Goal: Task Accomplishment & Management: Manage account settings

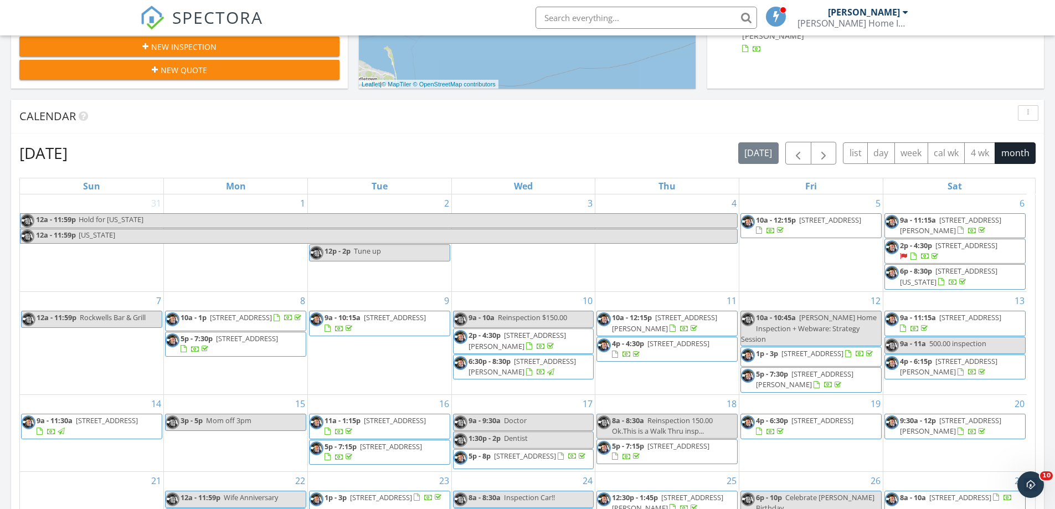
scroll to position [609, 0]
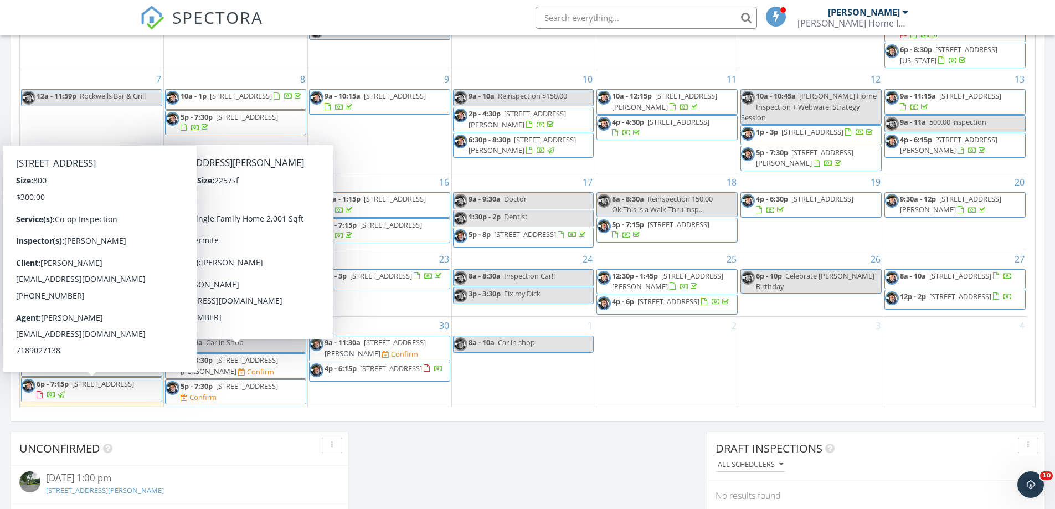
click at [84, 389] on span "140-21 Burden Crescent 306, Queens 11435" at bounding box center [103, 384] width 62 height 10
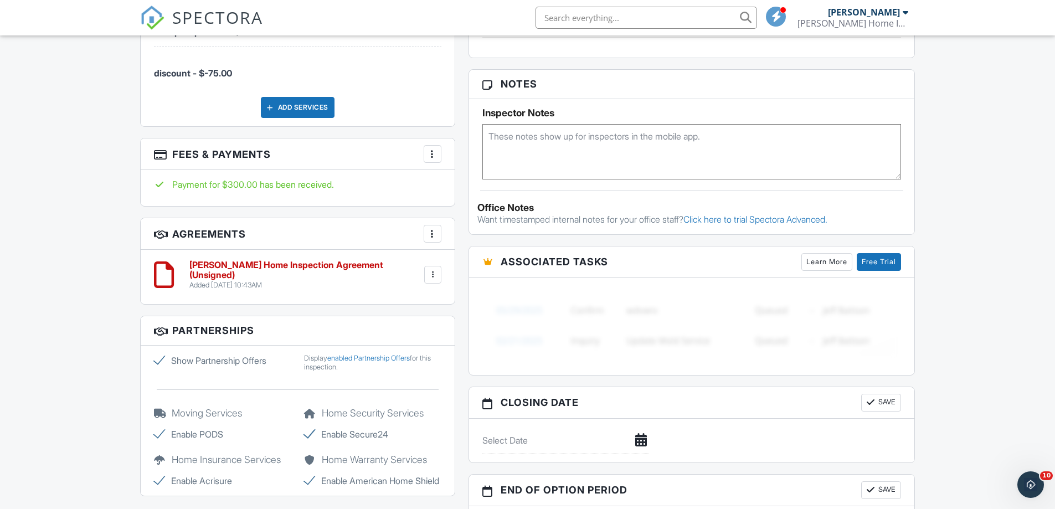
scroll to position [711, 0]
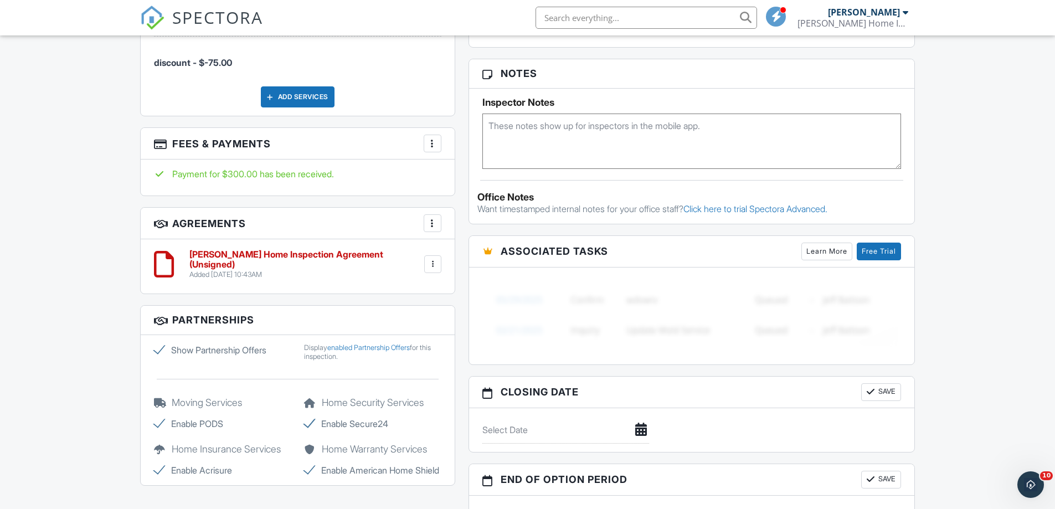
click at [429, 265] on div at bounding box center [432, 264] width 11 height 11
click at [27, 285] on div "Dashboard Templates Contacts Metrics Automations Advanced Settings Support Cent…" at bounding box center [527, 386] width 1055 height 2124
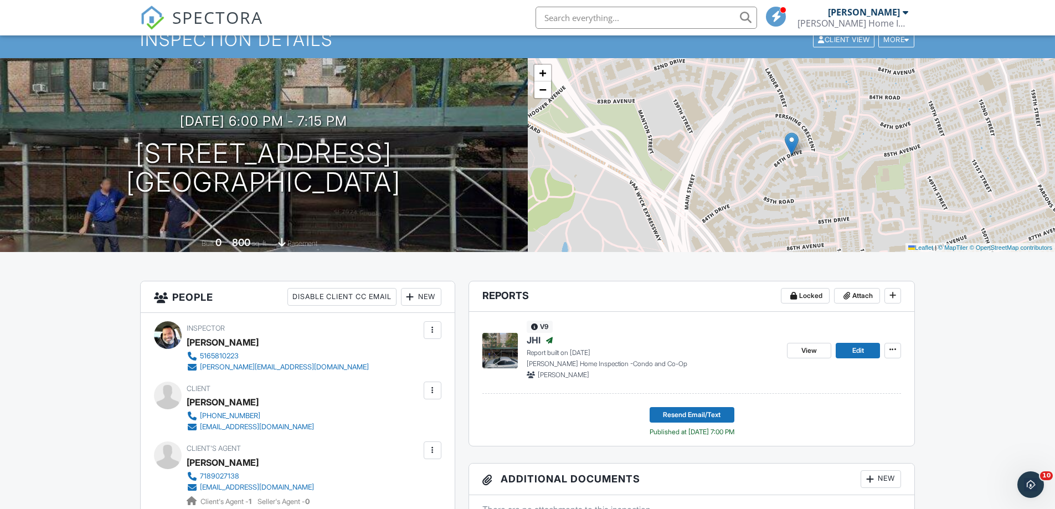
scroll to position [0, 0]
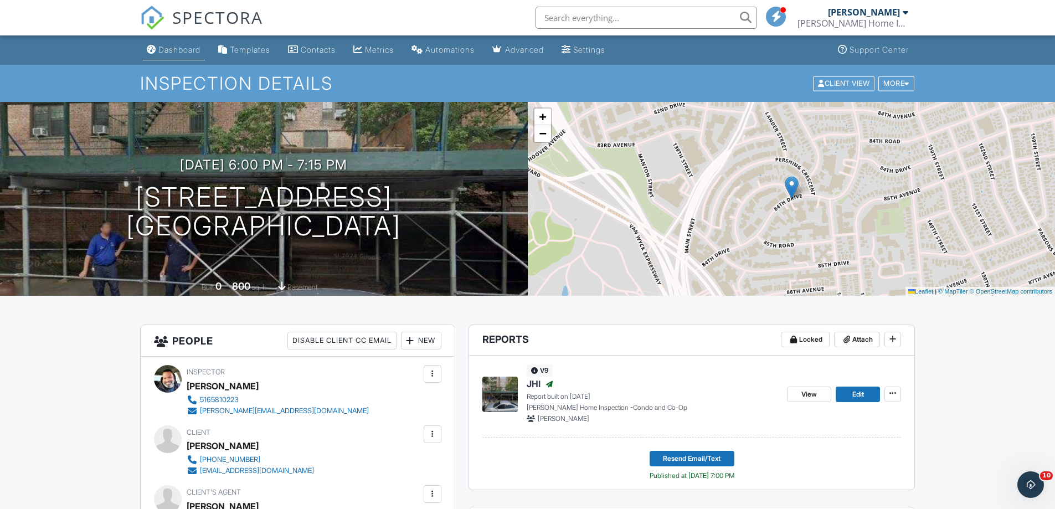
click at [192, 49] on div "Dashboard" at bounding box center [179, 49] width 42 height 9
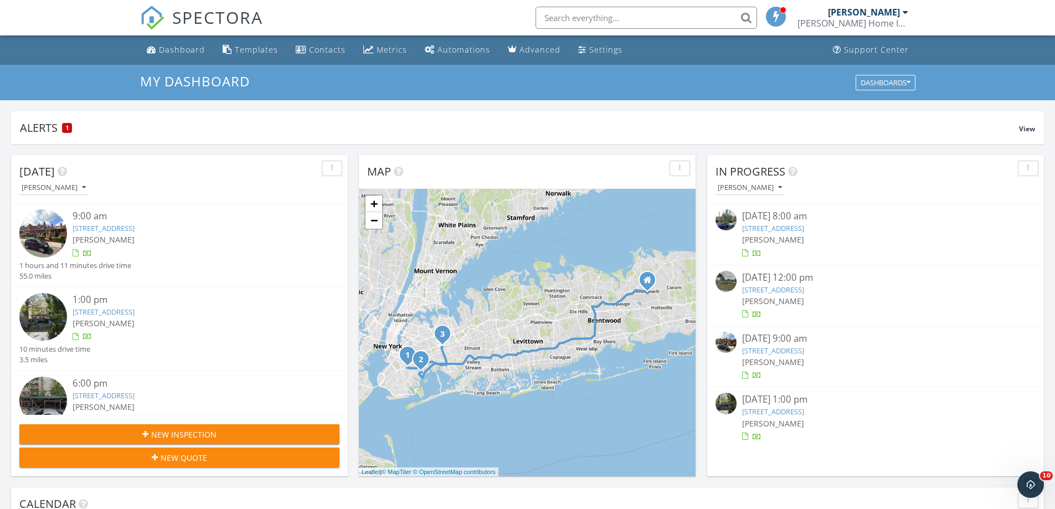
click at [178, 429] on span "New Inspection" at bounding box center [183, 435] width 65 height 12
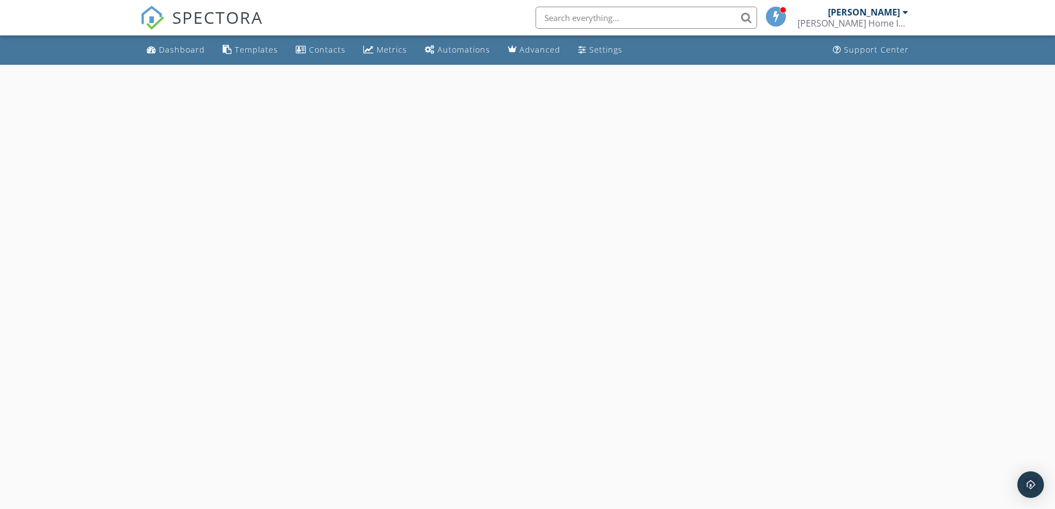
select select "8"
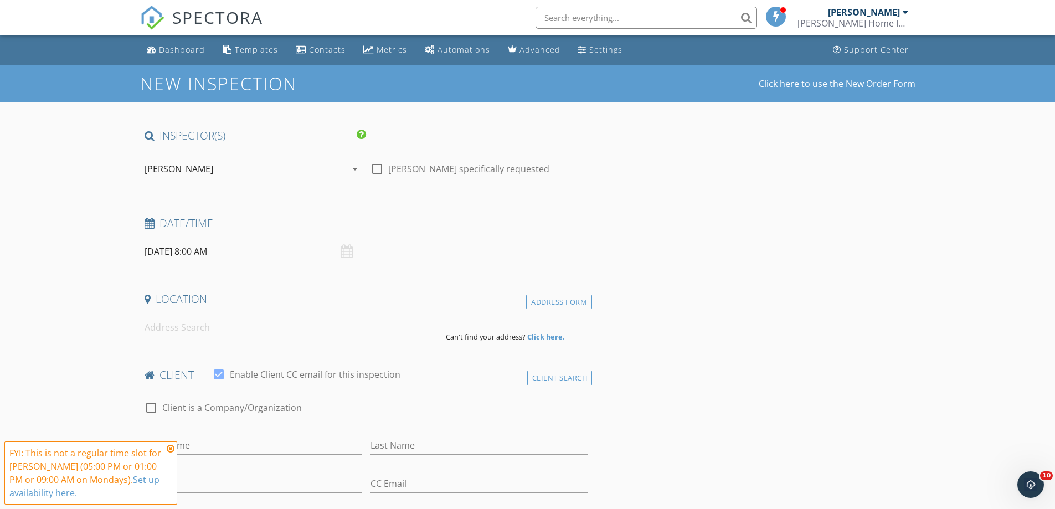
click at [195, 259] on input "[DATE] 8:00 AM" at bounding box center [253, 251] width 217 height 27
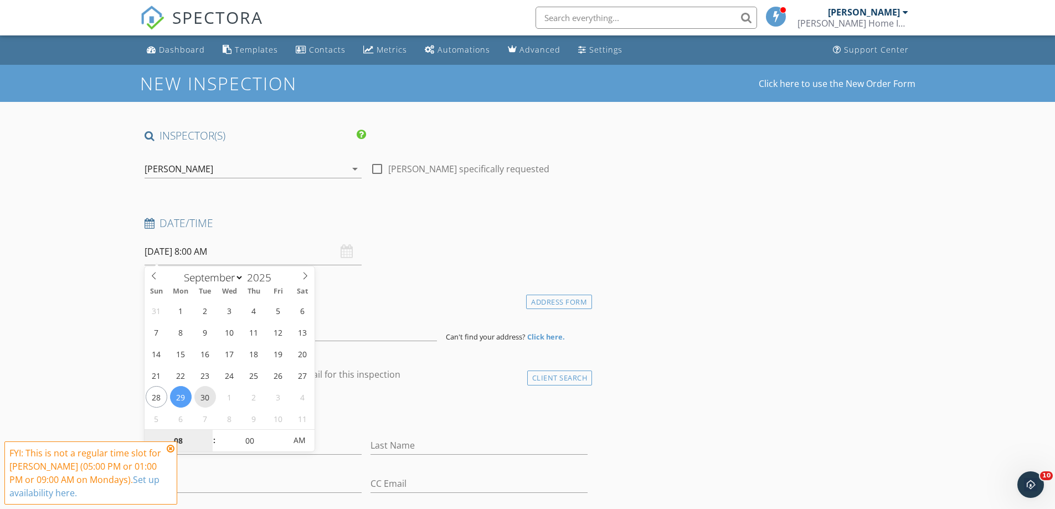
type input "[DATE] 8:00 AM"
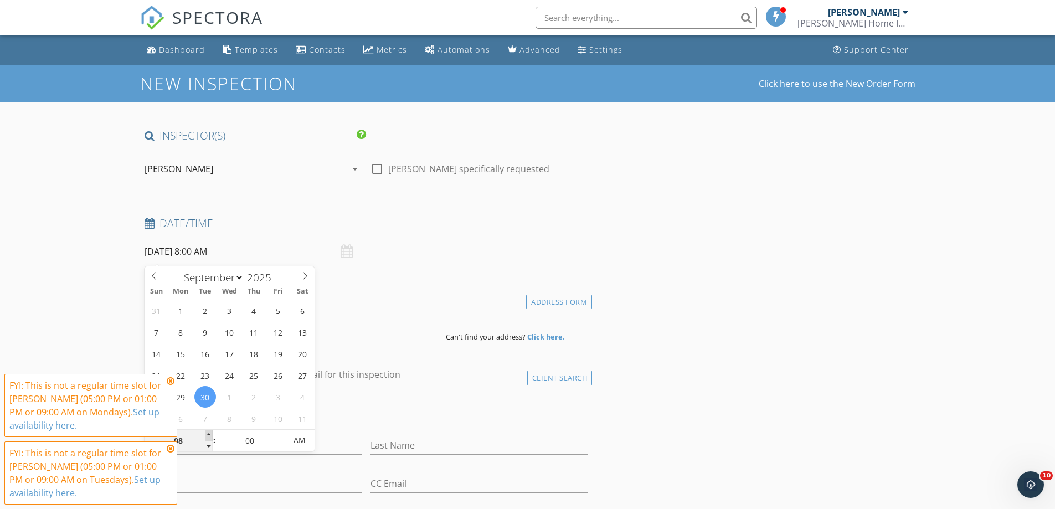
type input "09"
type input "[DATE] 9:00 AM"
click at [209, 432] on span at bounding box center [209, 435] width 8 height 11
type input "10"
type input "09/30/2025 10:00 AM"
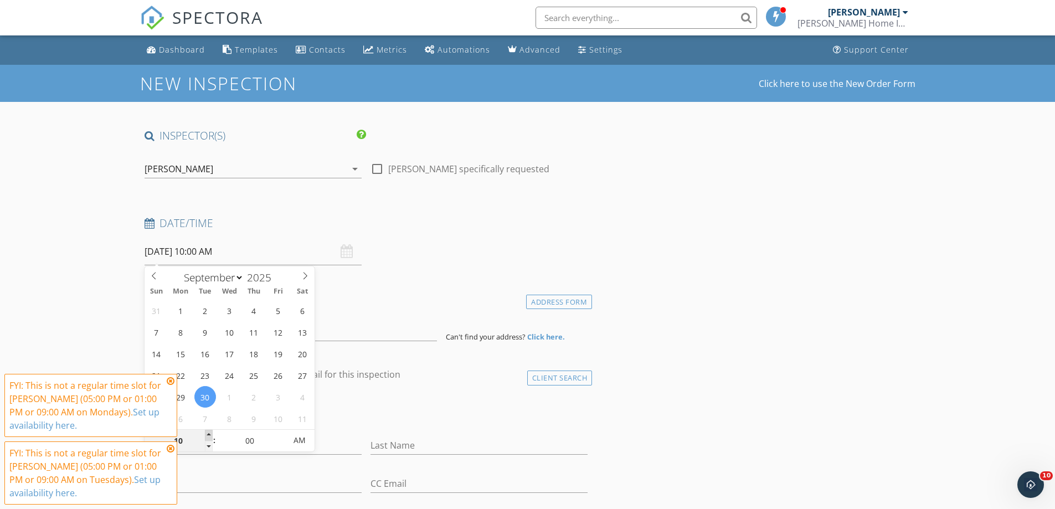
click at [209, 432] on span at bounding box center [209, 435] width 8 height 11
type input "11"
type input "09/30/2025 11:00 AM"
click at [209, 432] on span at bounding box center [209, 435] width 8 height 11
type input "12"
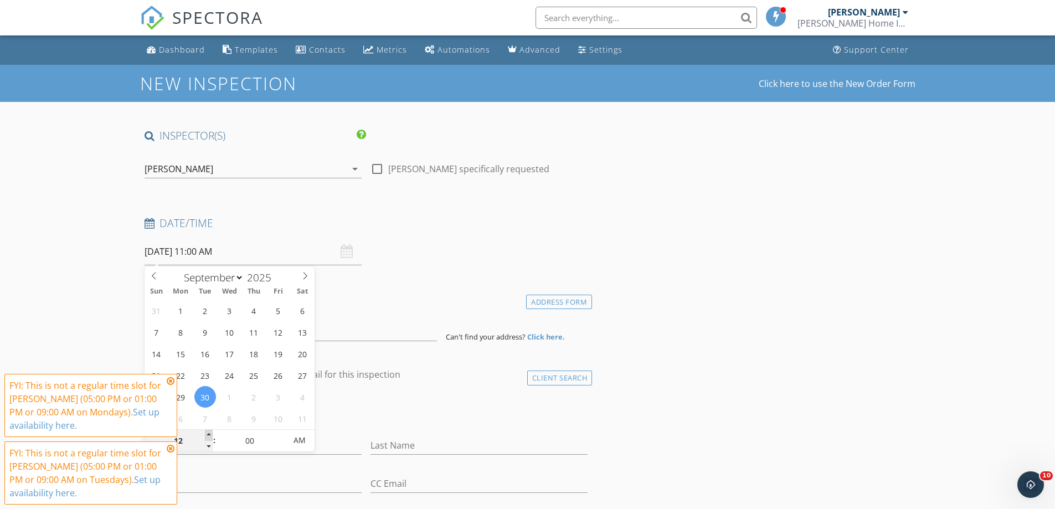
type input "09/30/2025 12:00 PM"
click at [209, 432] on span at bounding box center [209, 435] width 8 height 11
type input "01"
type input "09/30/2025 1:00 PM"
click at [209, 432] on span at bounding box center [209, 435] width 8 height 11
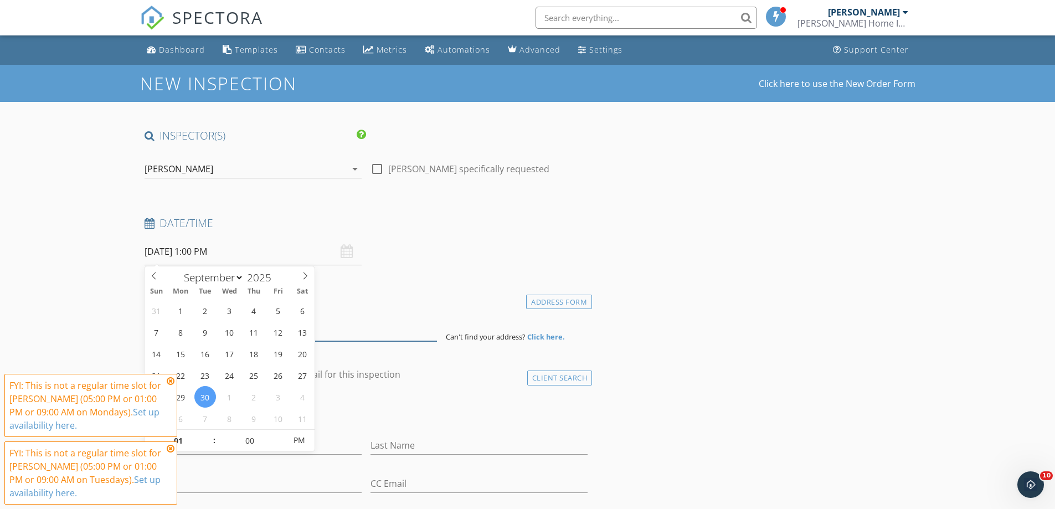
click at [343, 332] on input at bounding box center [291, 327] width 292 height 27
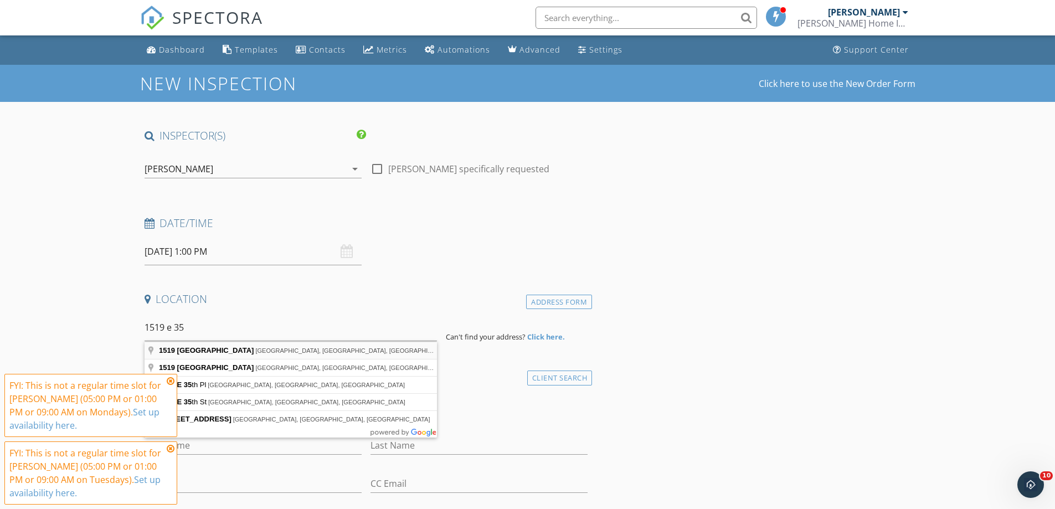
type input "1519 East 35th Street, Brooklyn, NY, USA"
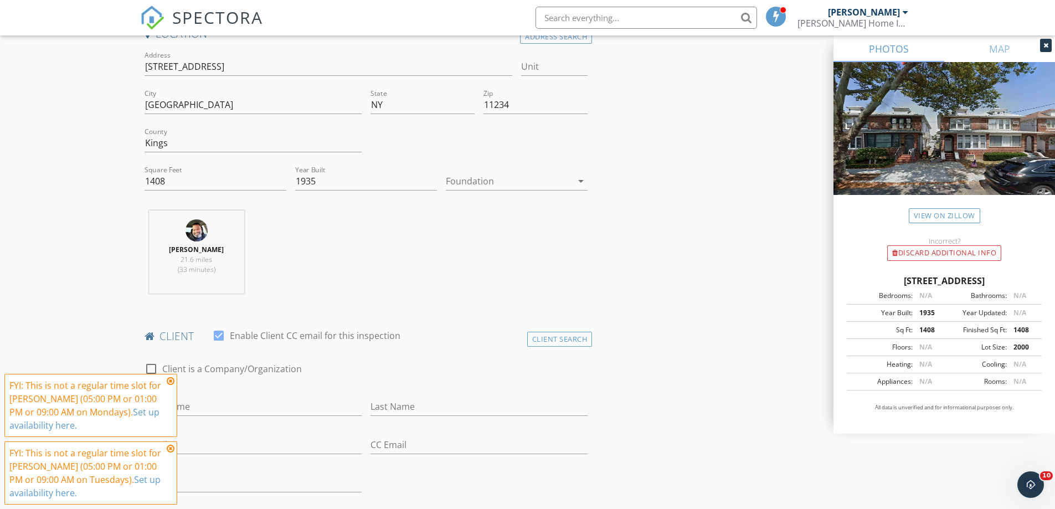
scroll to position [277, 0]
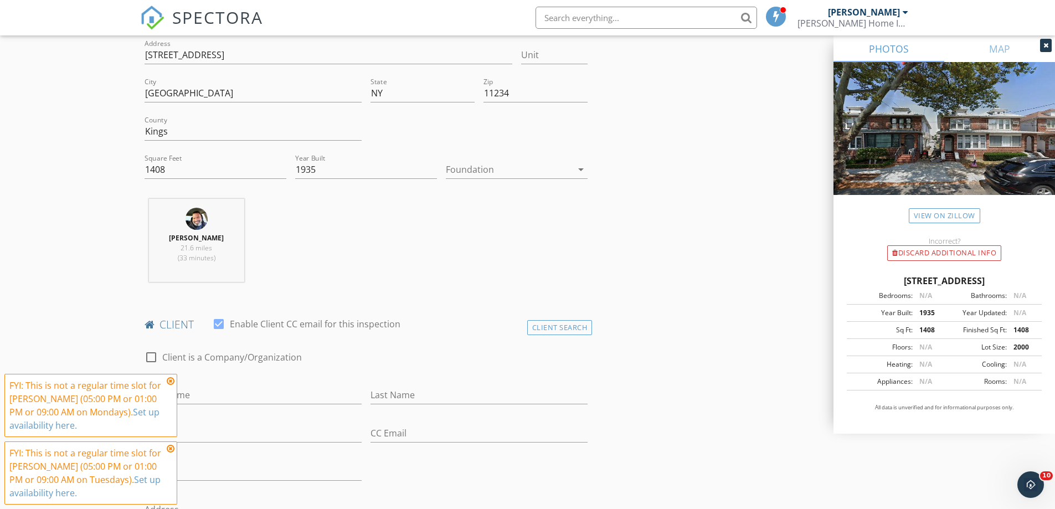
click at [496, 170] on div at bounding box center [509, 170] width 126 height 18
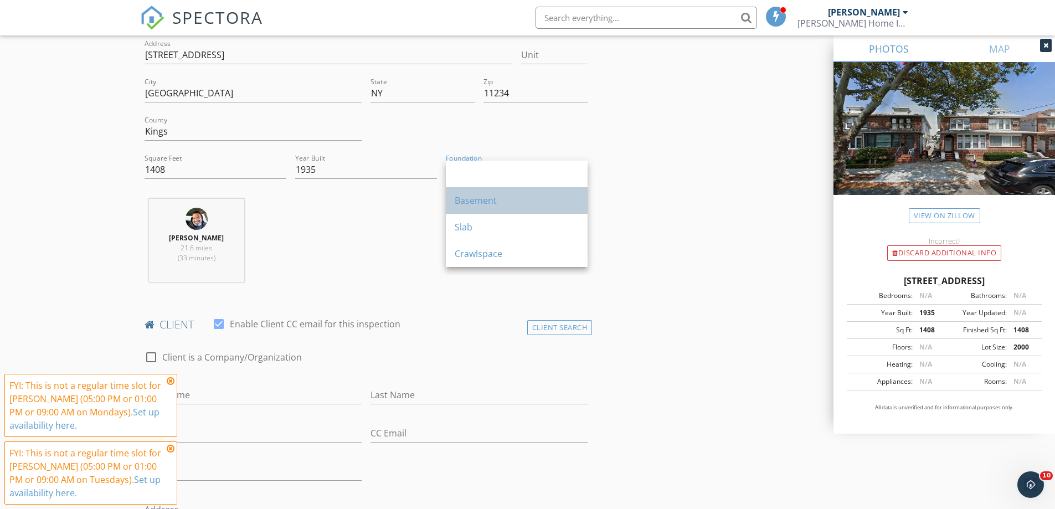
click at [476, 193] on div "Basement" at bounding box center [517, 200] width 124 height 27
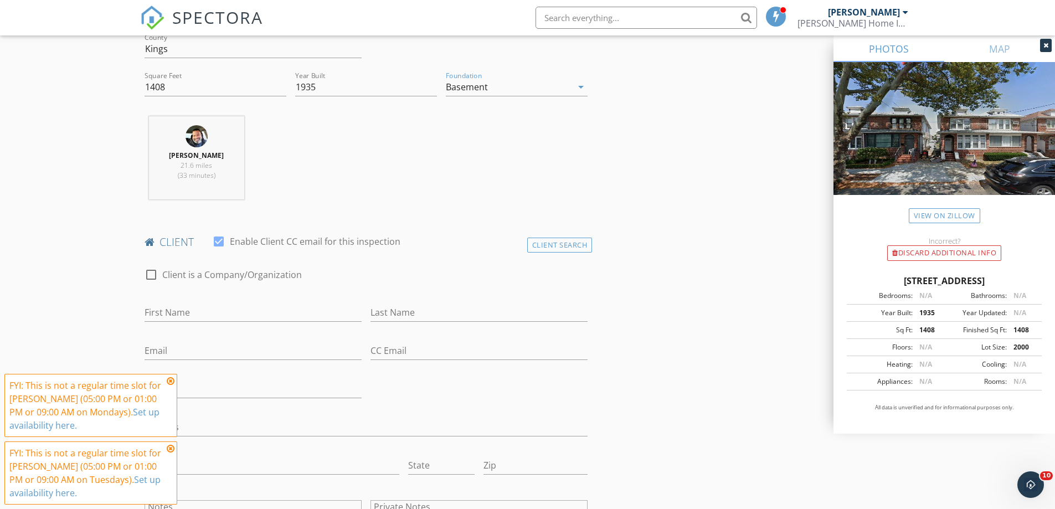
scroll to position [498, 0]
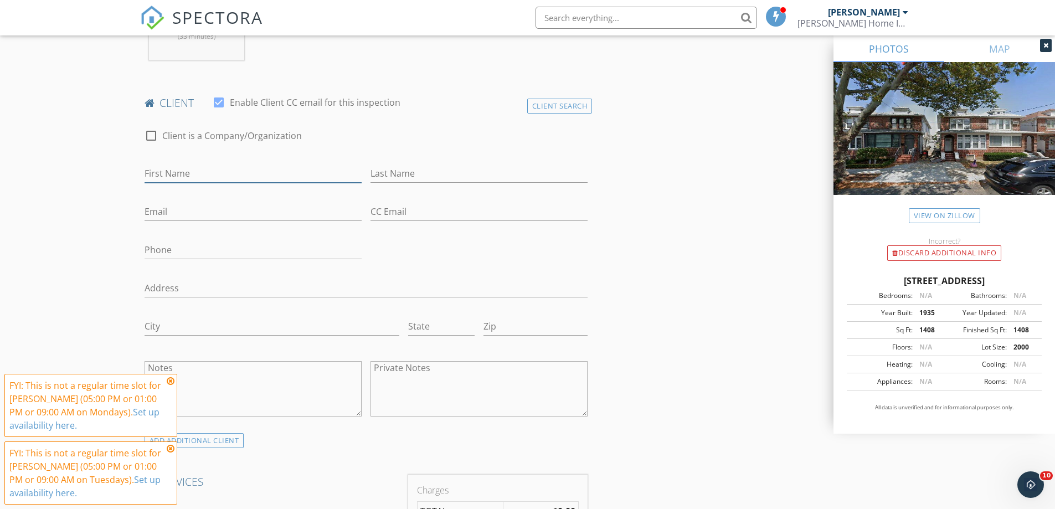
click at [174, 179] on input "First Name" at bounding box center [253, 173] width 217 height 18
type input "Yitzy"
type input "Shine"
type input "isaacshine1@gmail.com"
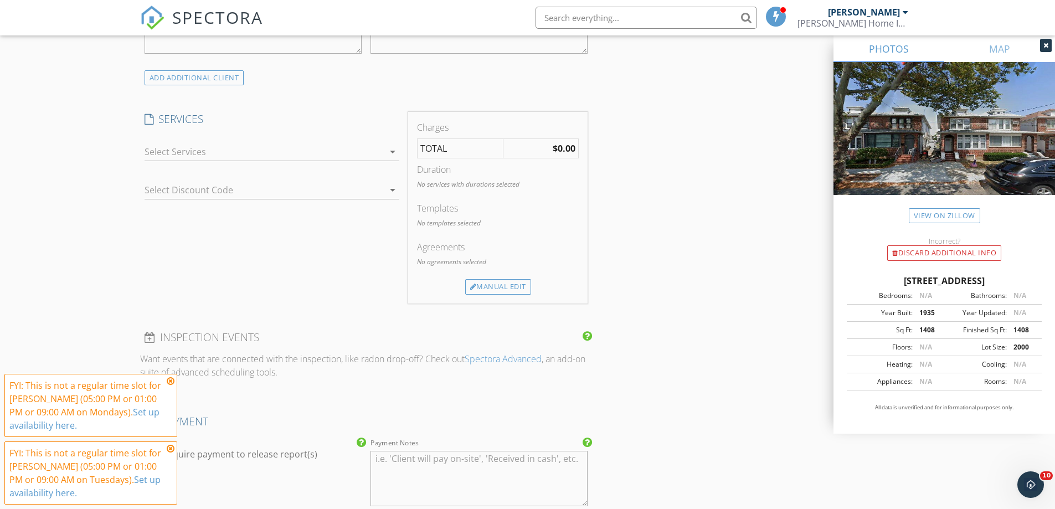
scroll to position [941, 0]
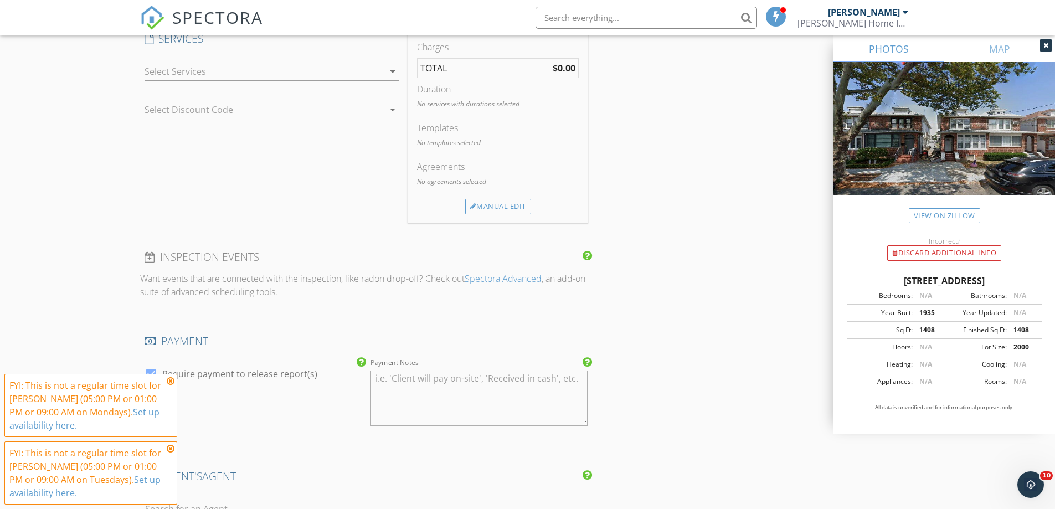
type input "347-545-8592"
click at [329, 71] on div at bounding box center [264, 72] width 239 height 18
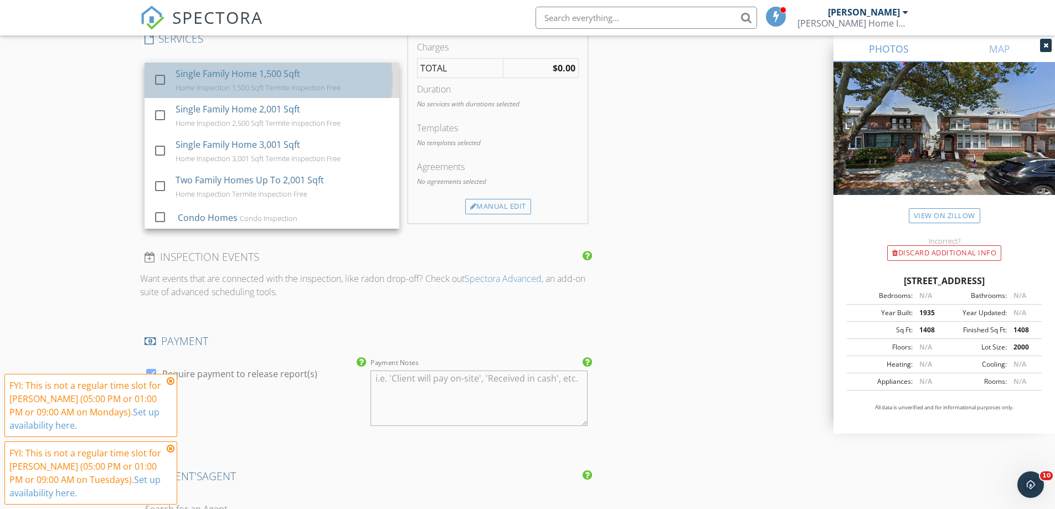
click at [327, 81] on div "Single Family Home 1,500 Sqft Home Inspection 1,500 Sqft Termite inspection Free" at bounding box center [283, 80] width 215 height 35
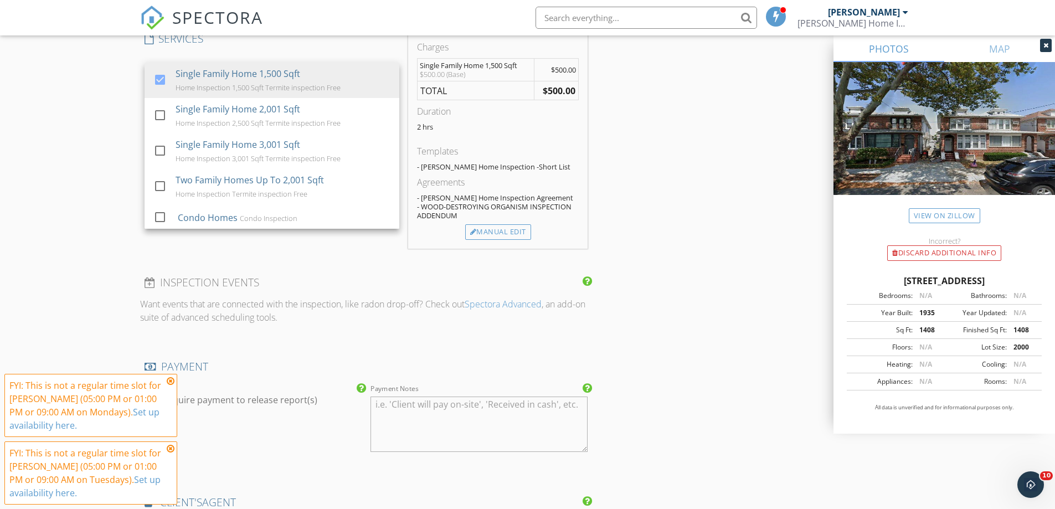
click at [643, 134] on div "INSPECTOR(S) check_box jason escobar PRIMARY jason escobar arrow_drop_down chec…" at bounding box center [527, 121] width 775 height 1869
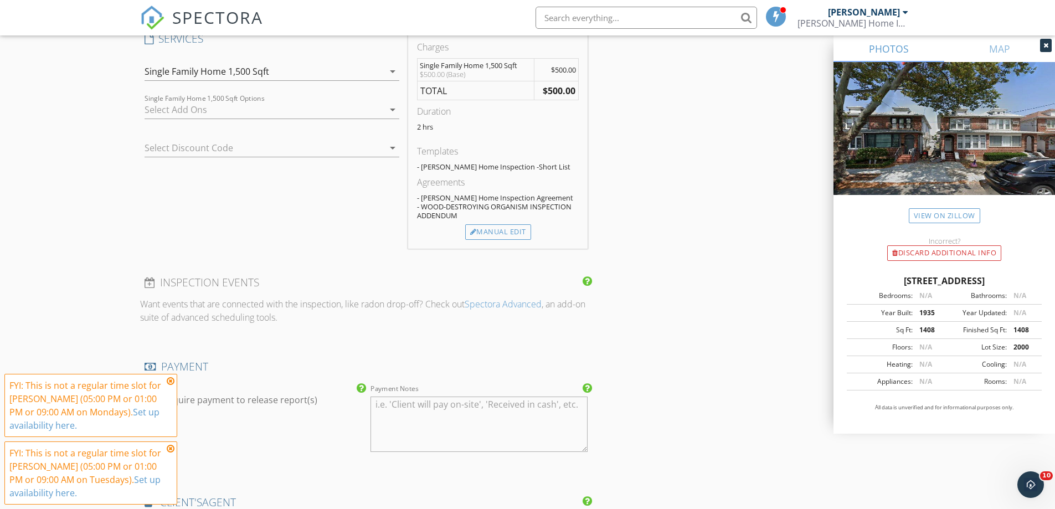
click at [295, 105] on div at bounding box center [264, 110] width 239 height 18
click at [295, 105] on div "Termite inspection Termite inspection" at bounding box center [283, 114] width 213 height 22
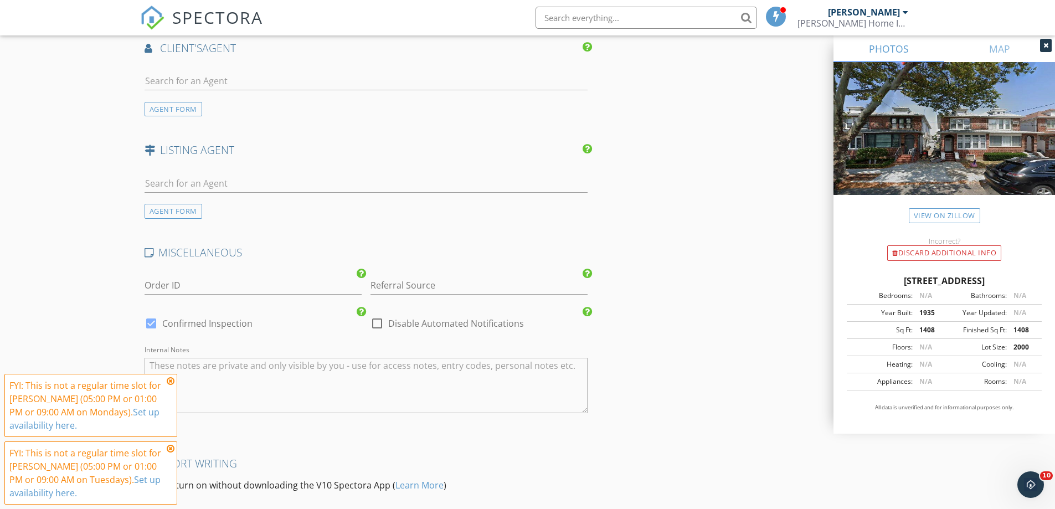
scroll to position [1439, 0]
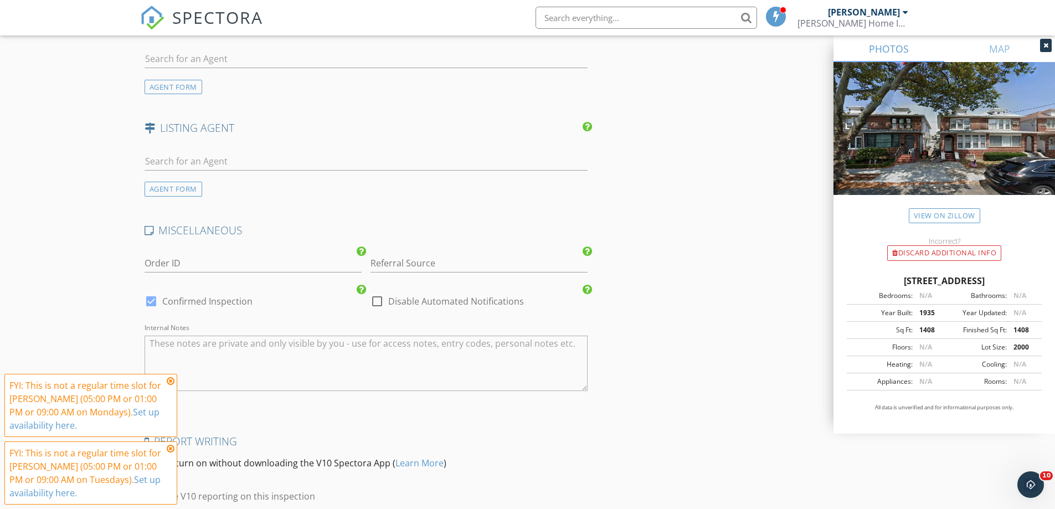
click at [378, 307] on div at bounding box center [377, 301] width 19 height 19
checkbox input "true"
click at [159, 305] on div at bounding box center [151, 301] width 19 height 19
checkbox input "false"
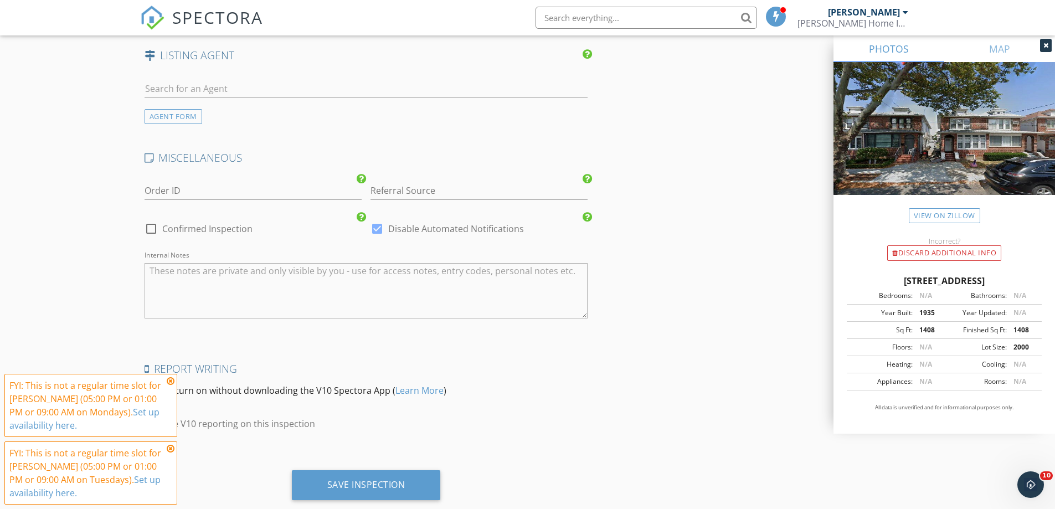
scroll to position [1538, 0]
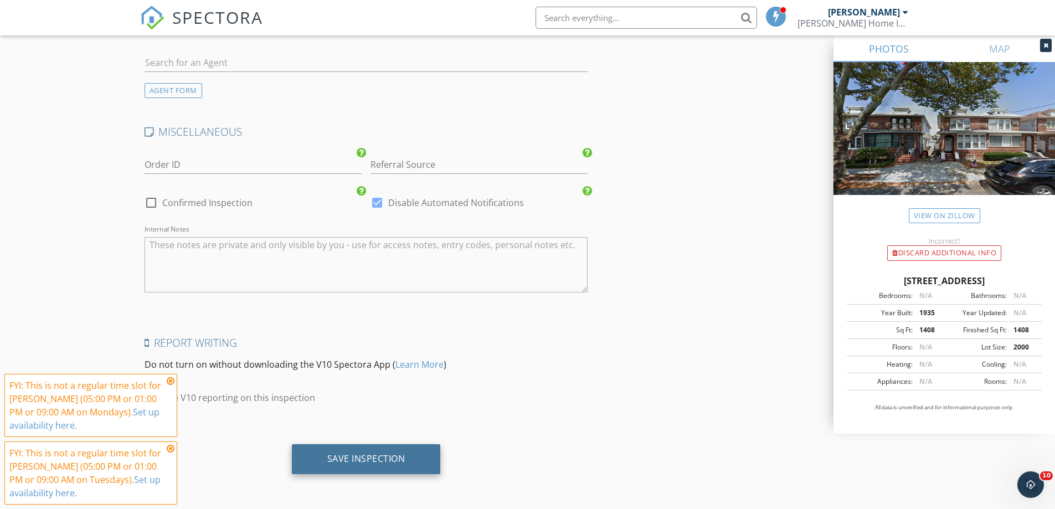
click at [370, 448] on div "Save Inspection" at bounding box center [366, 459] width 149 height 30
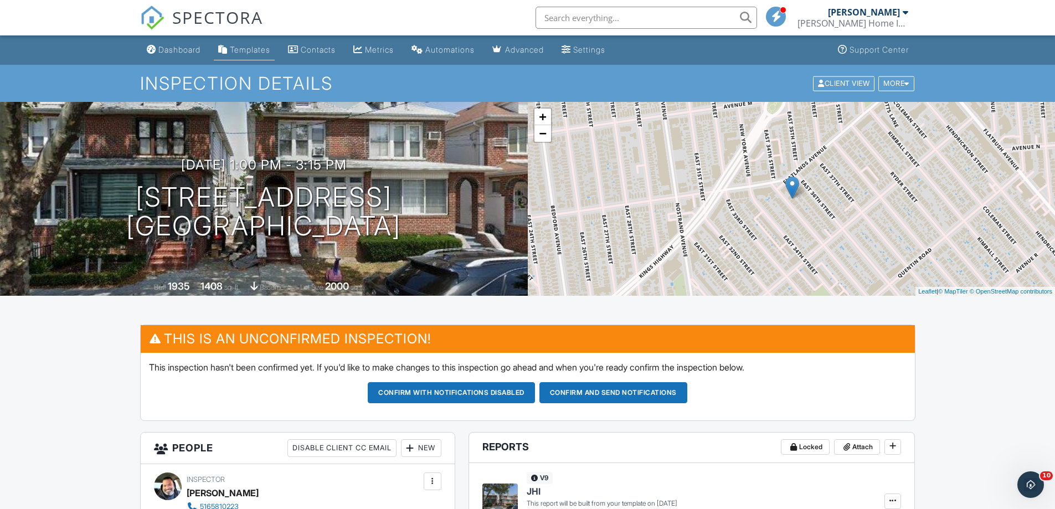
click at [249, 55] on link "Templates" at bounding box center [244, 50] width 61 height 20
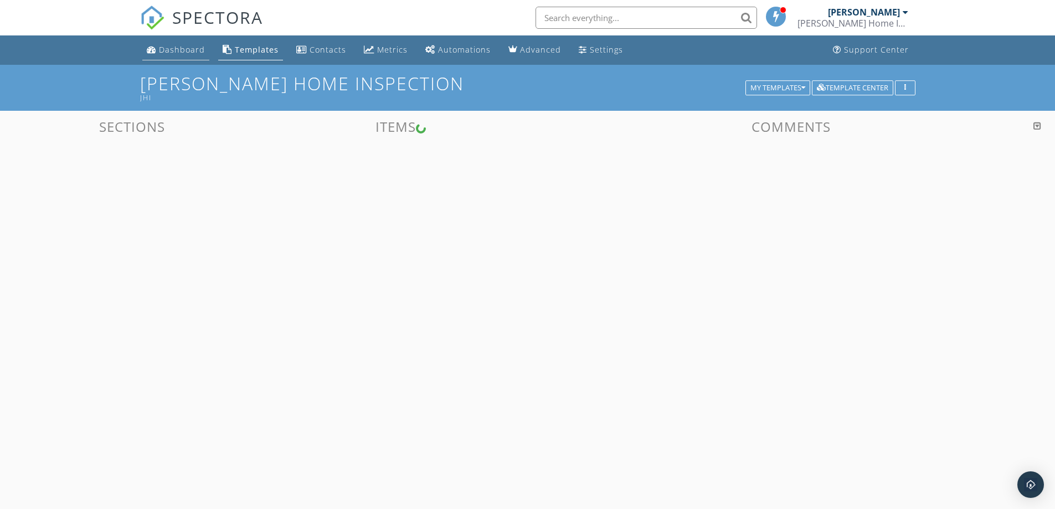
click at [171, 48] on div "Dashboard" at bounding box center [182, 49] width 46 height 11
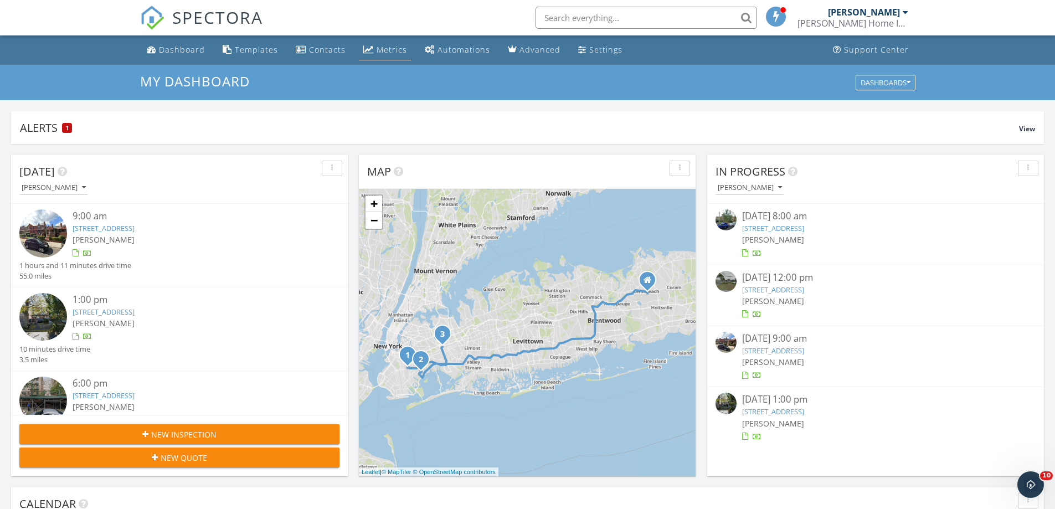
click at [402, 51] on div "Metrics" at bounding box center [391, 49] width 30 height 11
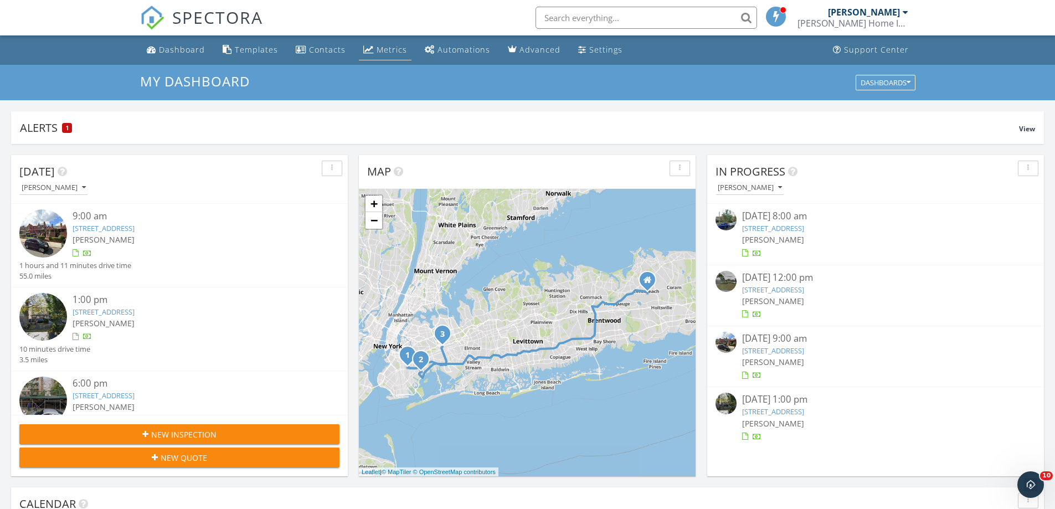
click at [402, 51] on div "Metrics" at bounding box center [391, 49] width 30 height 11
click at [399, 51] on div "Metrics" at bounding box center [391, 49] width 30 height 11
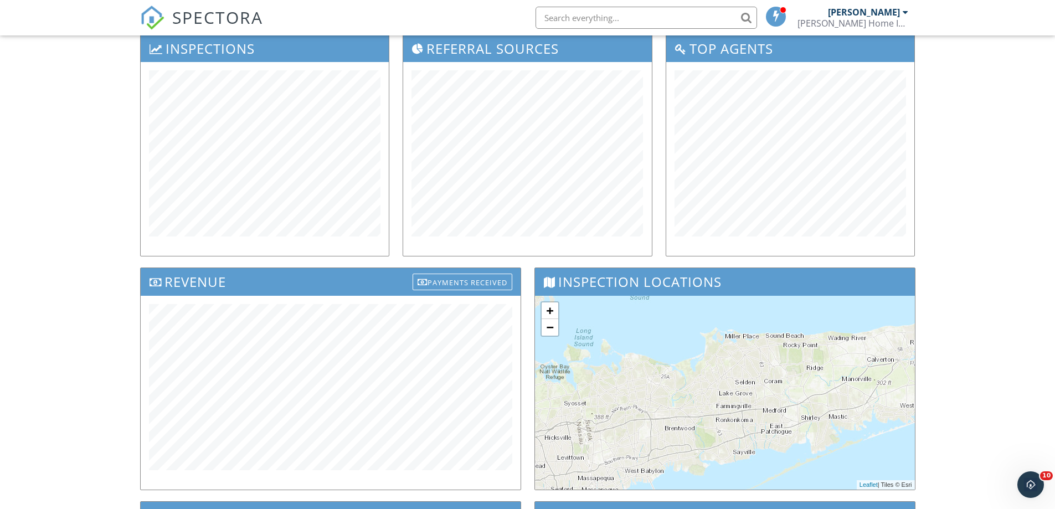
scroll to position [301, 0]
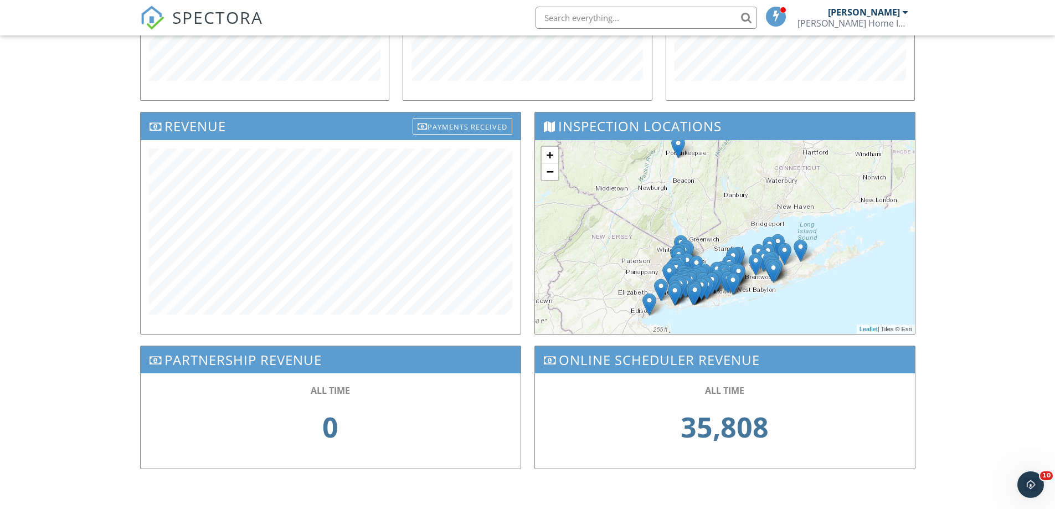
click at [220, 7] on span "SPECTORA" at bounding box center [217, 17] width 91 height 23
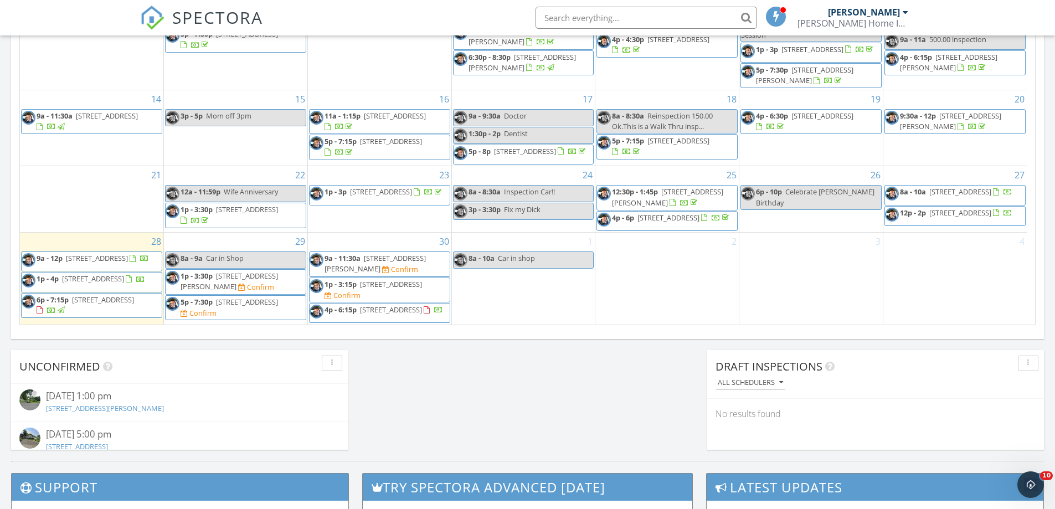
scroll to position [692, 0]
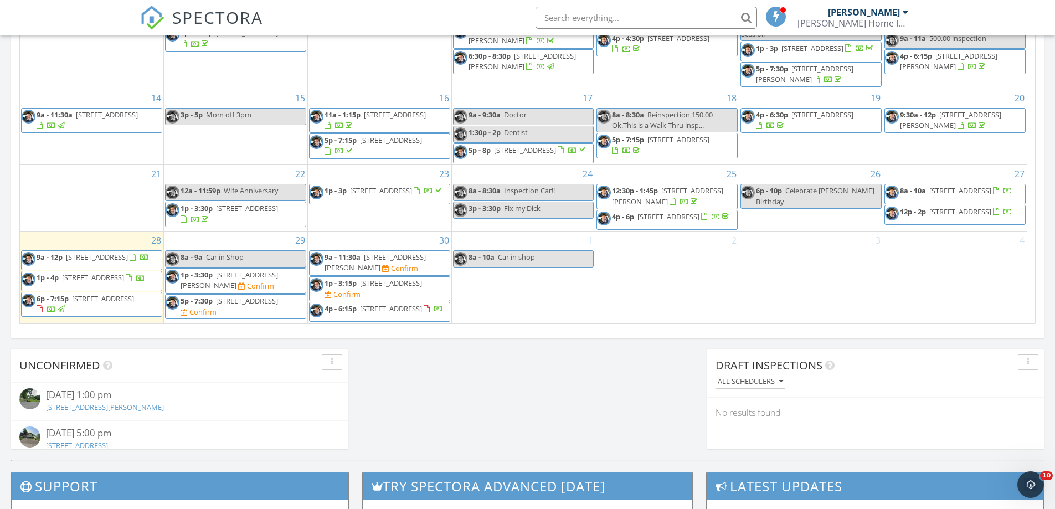
click at [247, 290] on div "Confirm" at bounding box center [260, 285] width 27 height 9
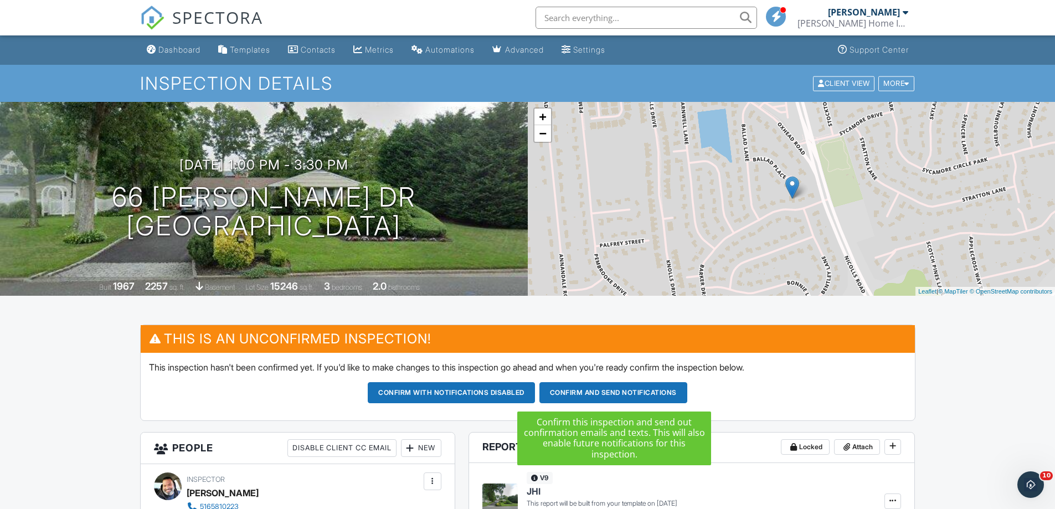
click at [607, 389] on button "Confirm and send notifications" at bounding box center [613, 392] width 148 height 21
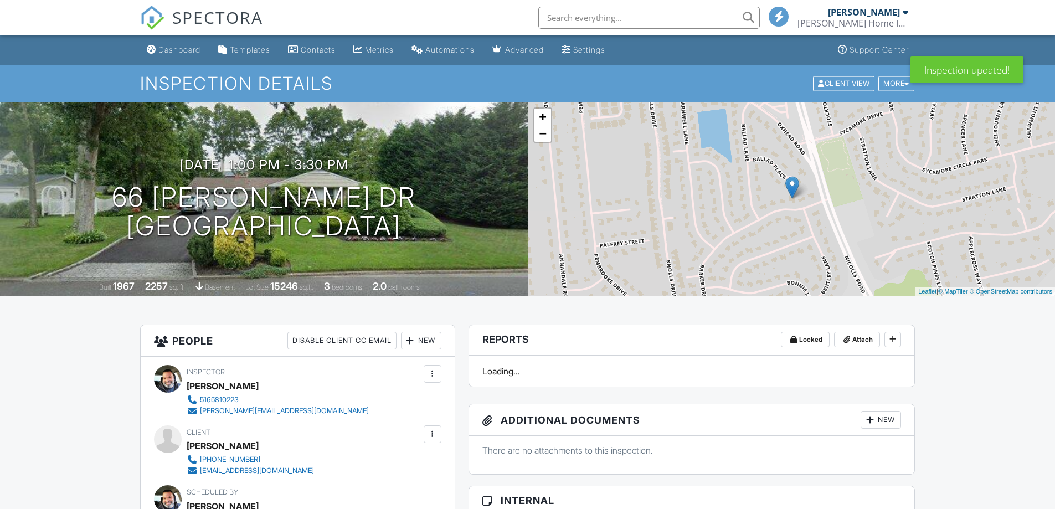
click at [184, 48] on div "Dashboard" at bounding box center [179, 49] width 42 height 9
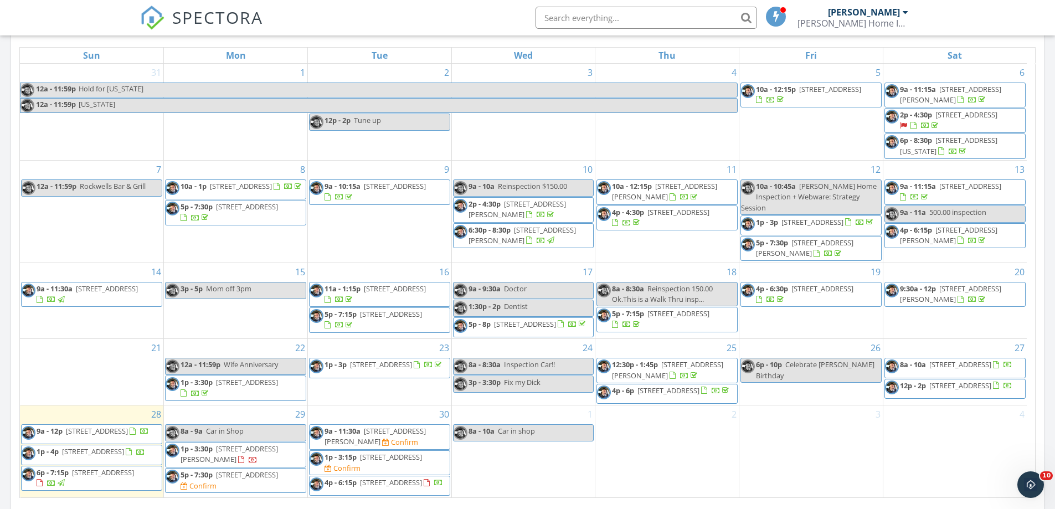
scroll to position [775, 0]
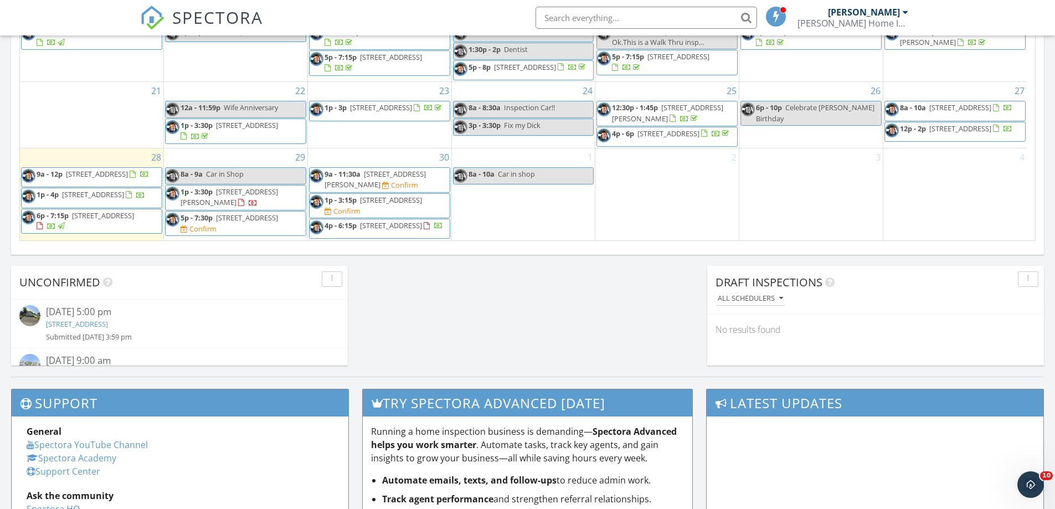
click at [216, 233] on div "Confirm" at bounding box center [202, 228] width 27 height 9
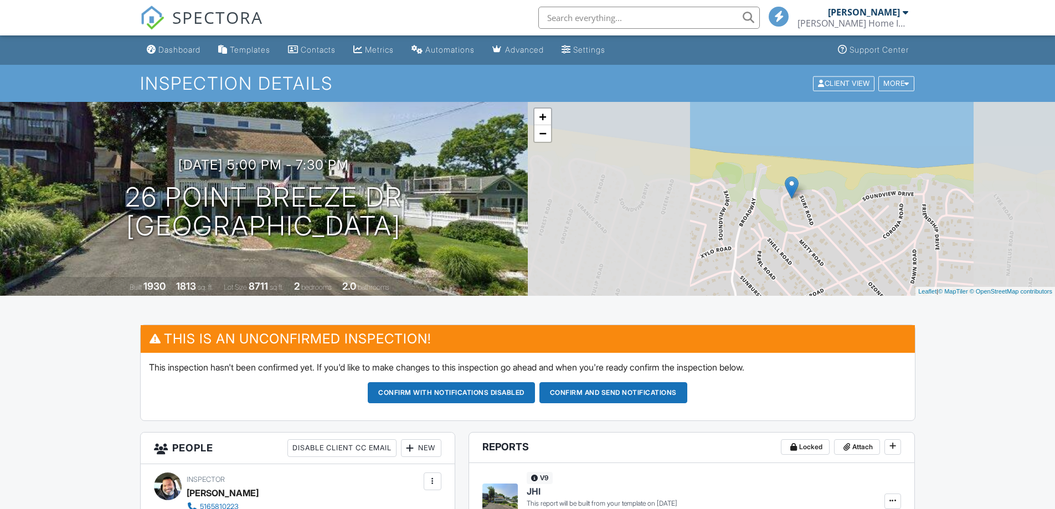
click at [608, 392] on button "Confirm and send notifications" at bounding box center [613, 392] width 148 height 21
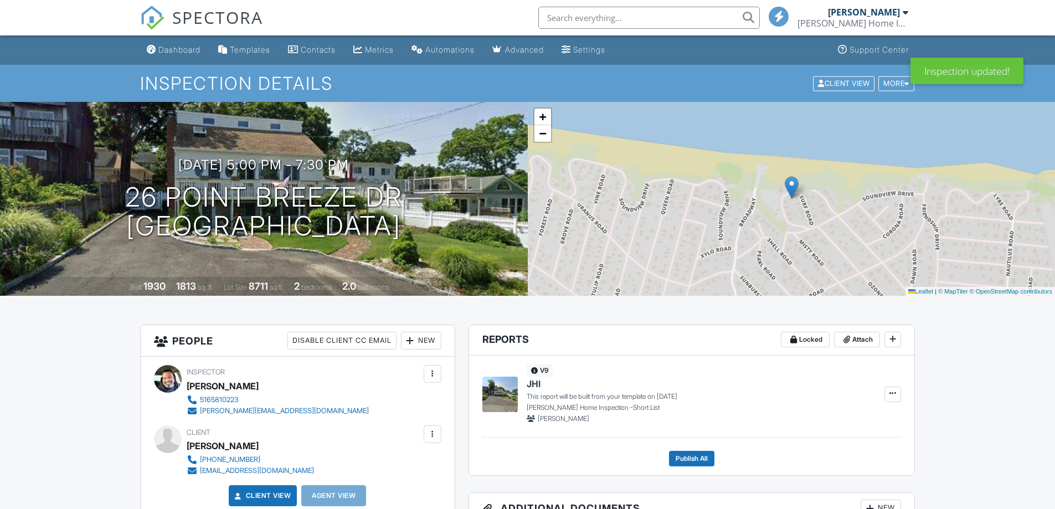
click at [192, 16] on span "SPECTORA" at bounding box center [217, 17] width 91 height 23
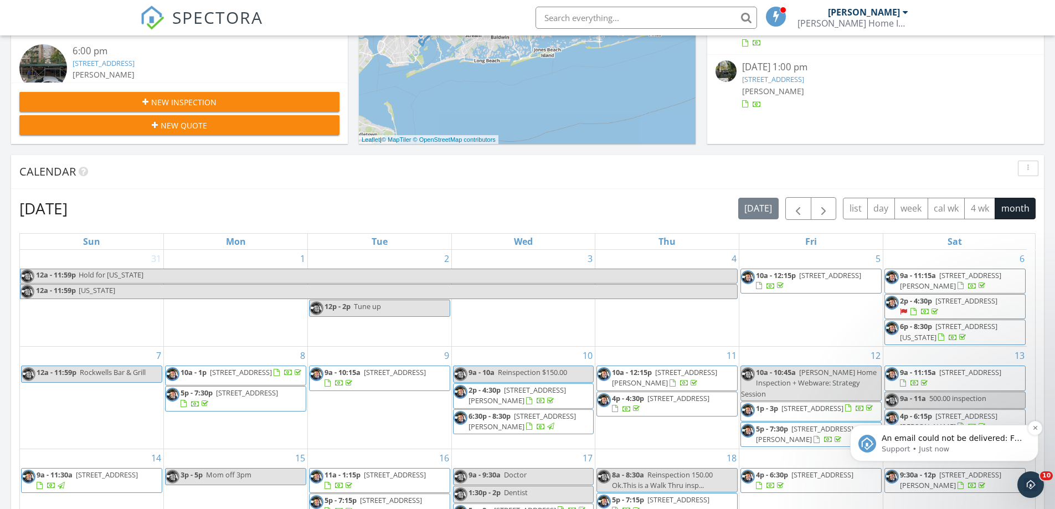
click at [947, 441] on span "An email could not be delivered: For more information, view Why emails don't ge…" at bounding box center [951, 449] width 141 height 31
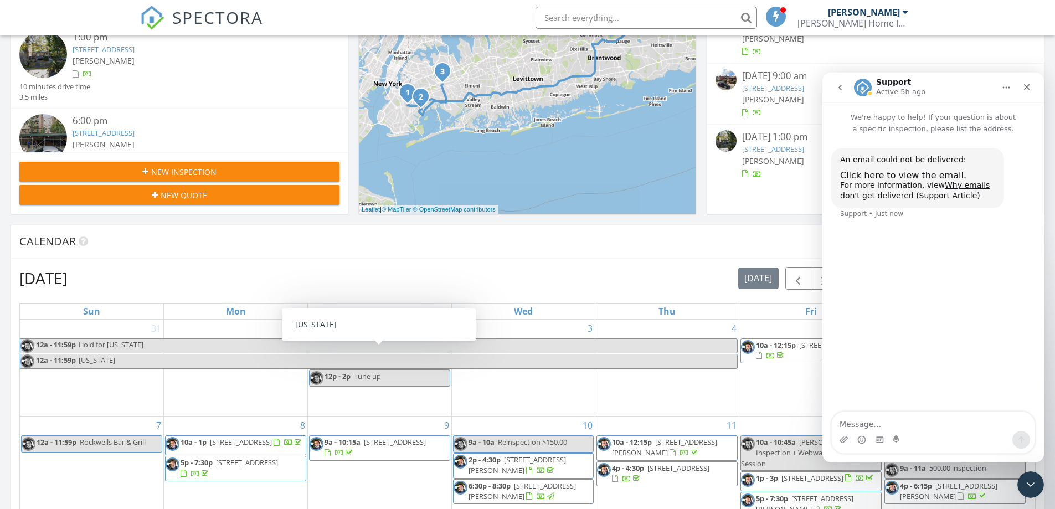
scroll to position [166, 0]
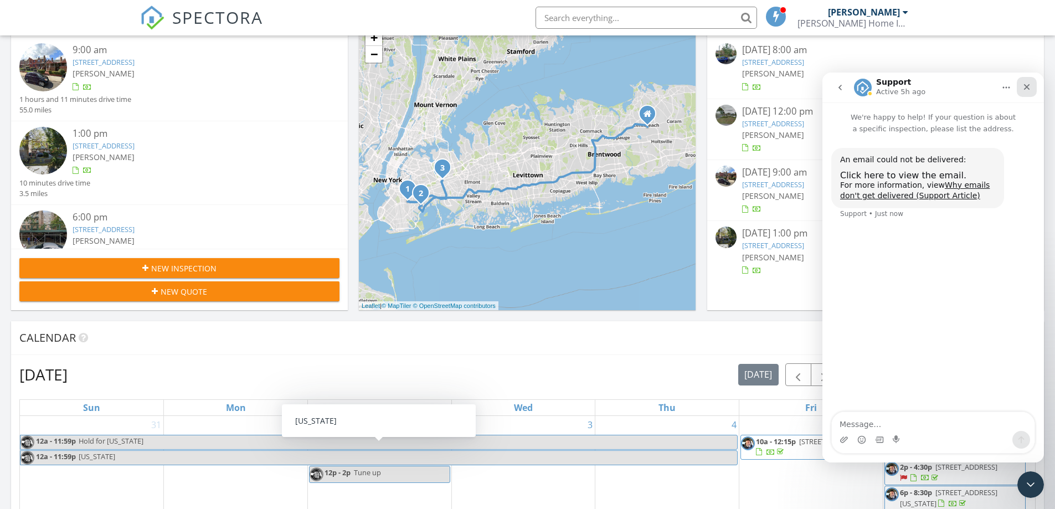
click at [1023, 85] on icon "Close" at bounding box center [1026, 86] width 9 height 9
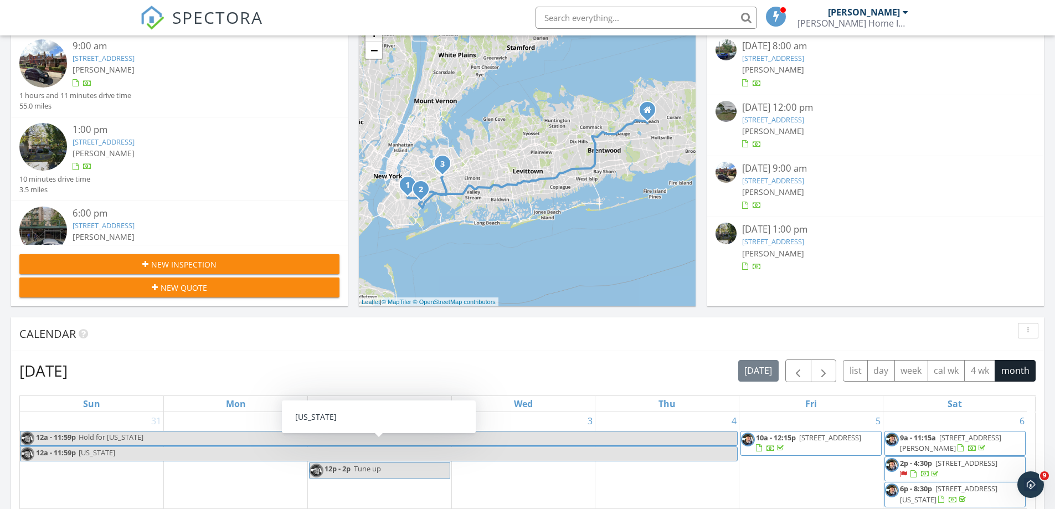
scroll to position [498, 0]
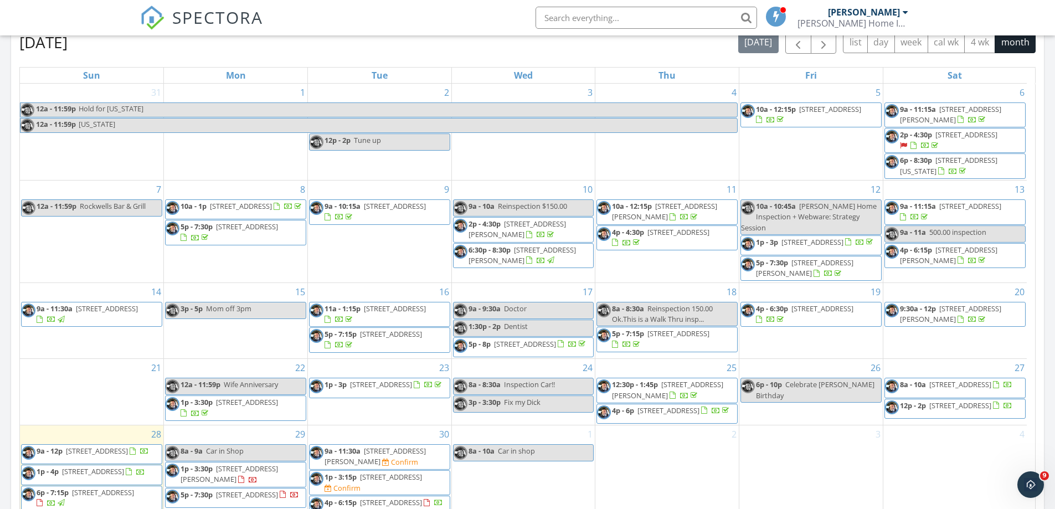
click at [225, 489] on span "26 Point Breeze Dr, Rocky Point 11778" at bounding box center [247, 494] width 62 height 10
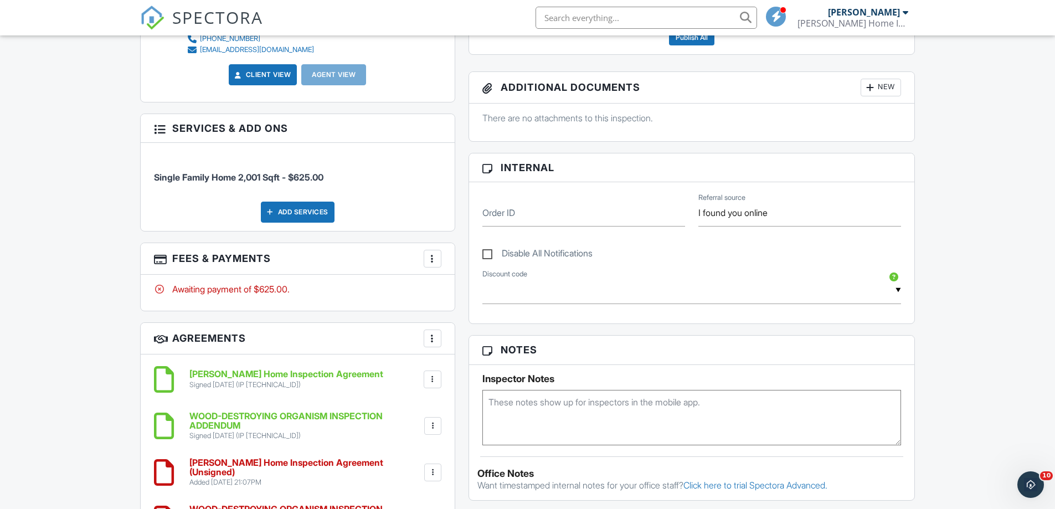
click at [427, 258] on div at bounding box center [432, 258] width 11 height 11
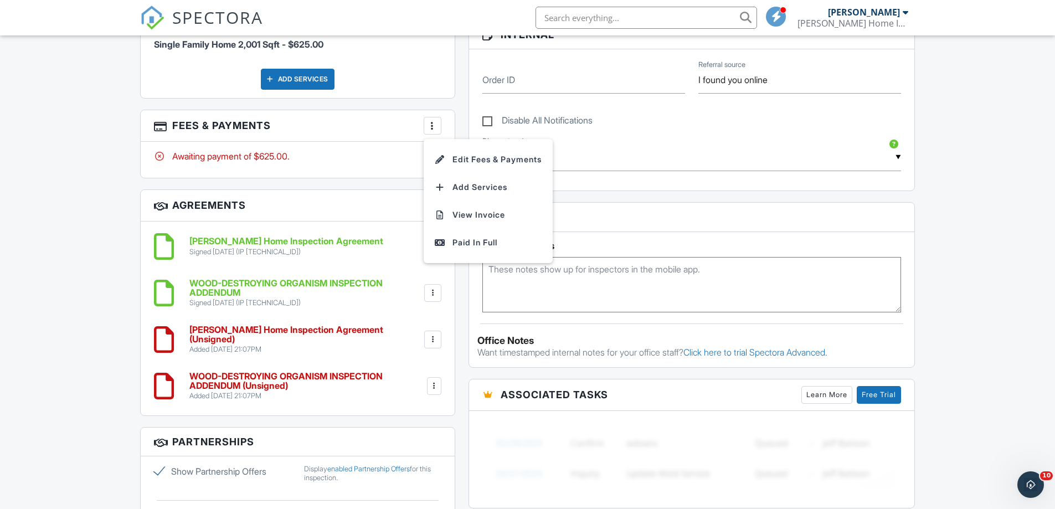
scroll to position [720, 0]
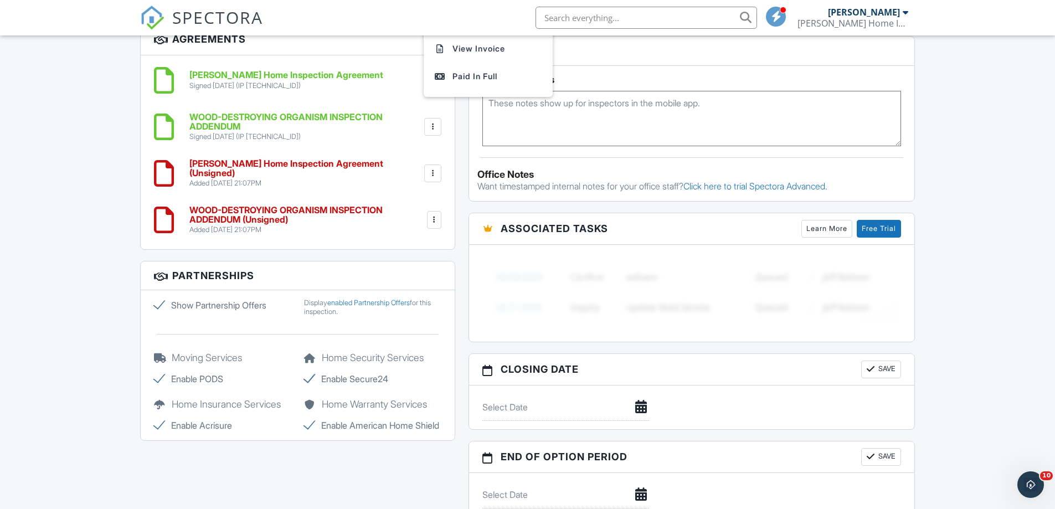
click at [434, 176] on div at bounding box center [432, 173] width 11 height 11
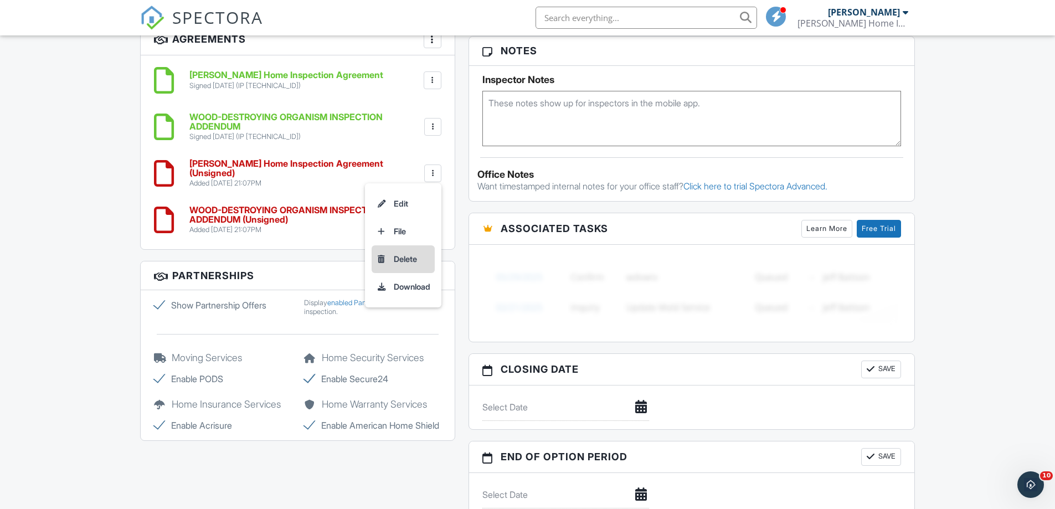
click at [403, 260] on li "Delete" at bounding box center [402, 259] width 63 height 28
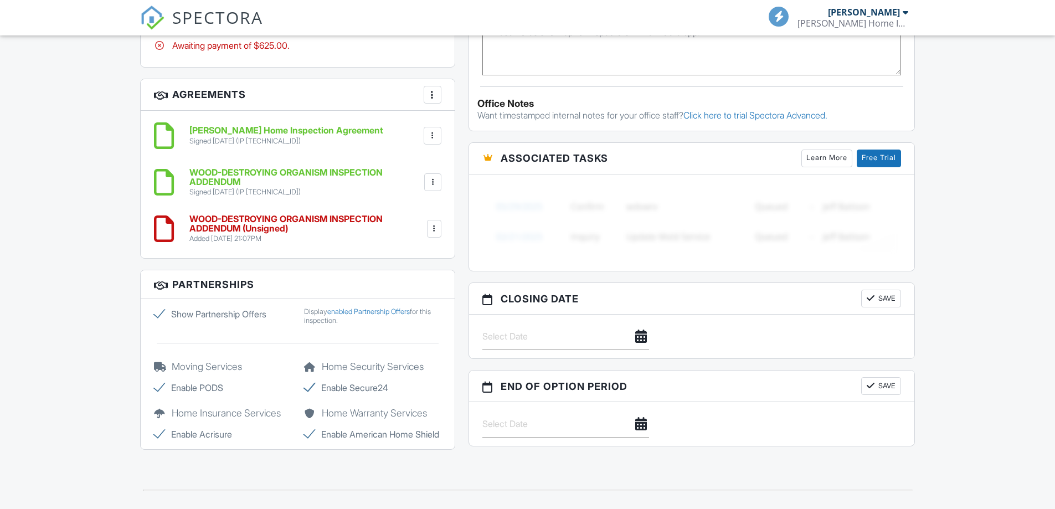
scroll to position [752, 0]
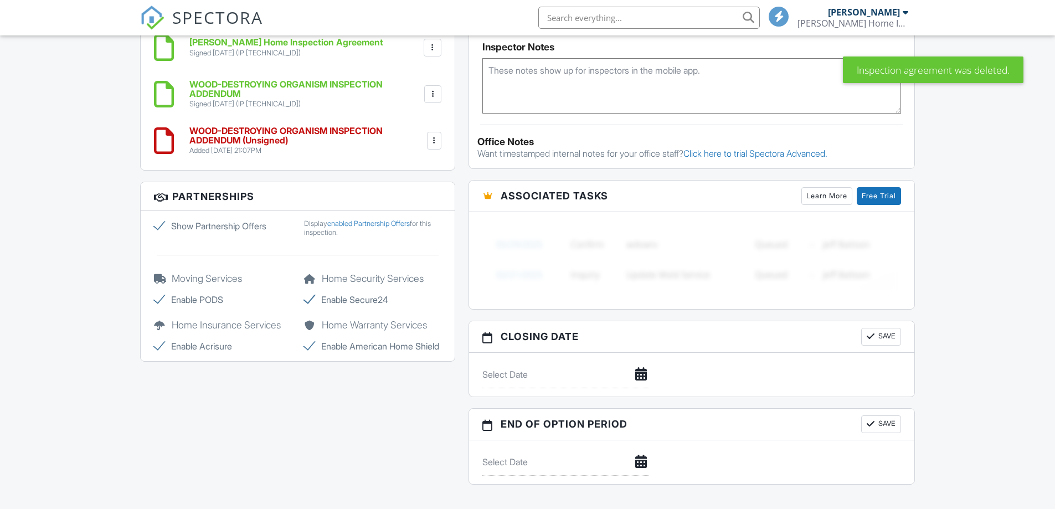
click at [438, 138] on div at bounding box center [434, 140] width 11 height 11
click at [385, 223] on li "Delete" at bounding box center [402, 227] width 63 height 28
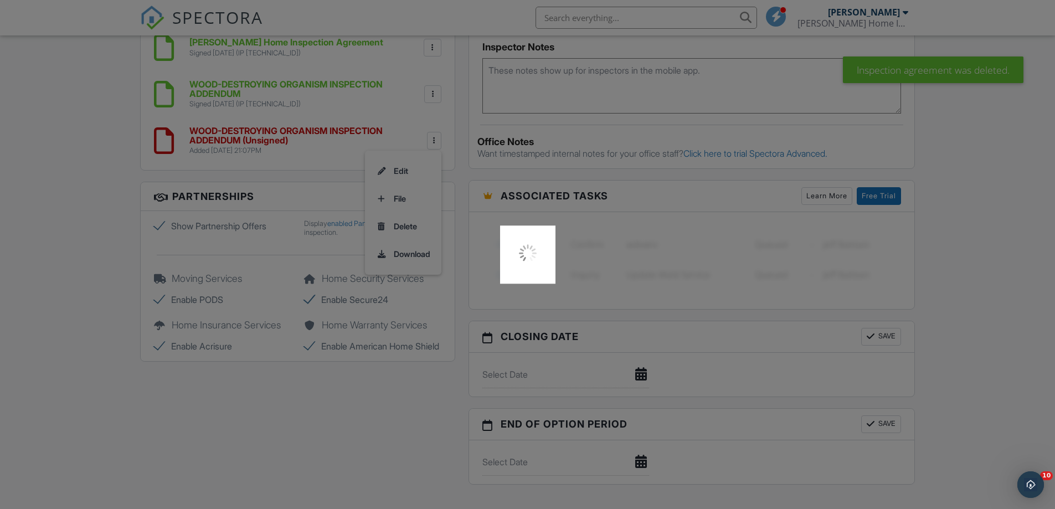
scroll to position [0, 0]
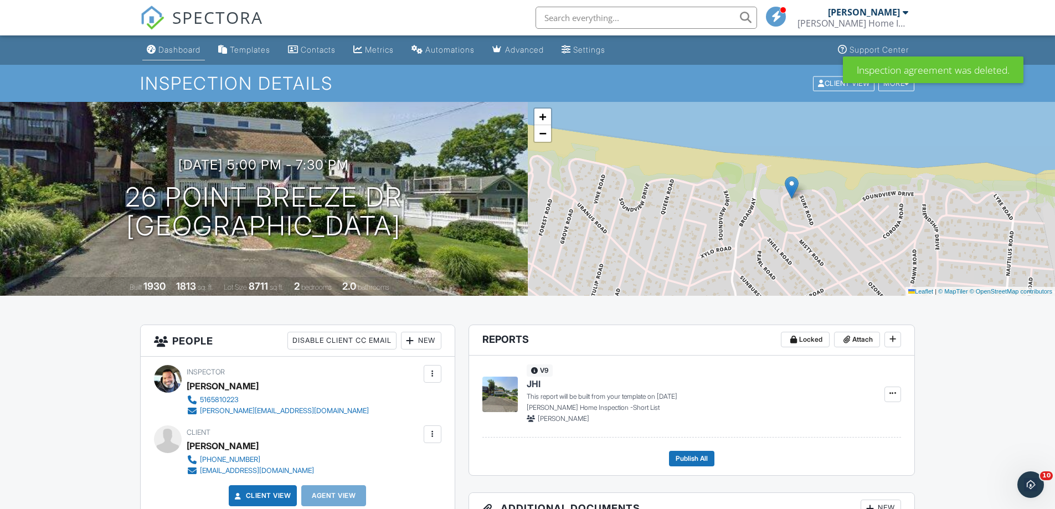
click at [183, 48] on div "Dashboard" at bounding box center [179, 49] width 42 height 9
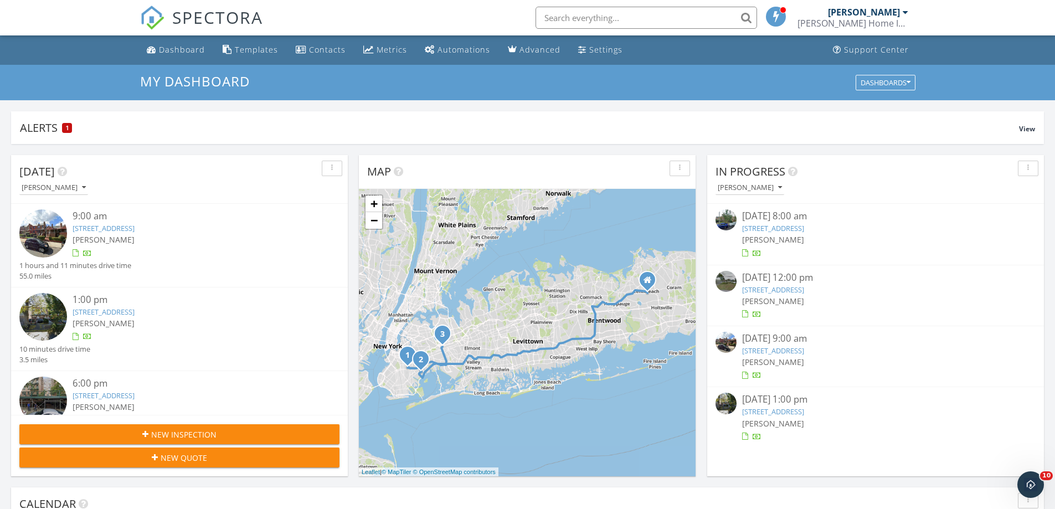
click at [803, 231] on link "20-11 35th St, LONG ISLAND CITY, NY 11105" at bounding box center [773, 228] width 62 height 10
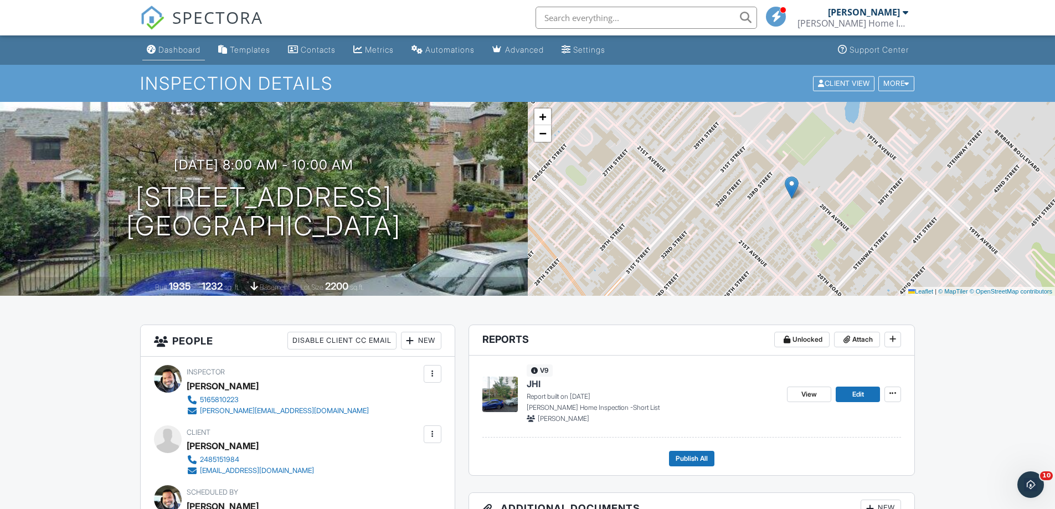
click at [190, 55] on link "Dashboard" at bounding box center [173, 50] width 63 height 20
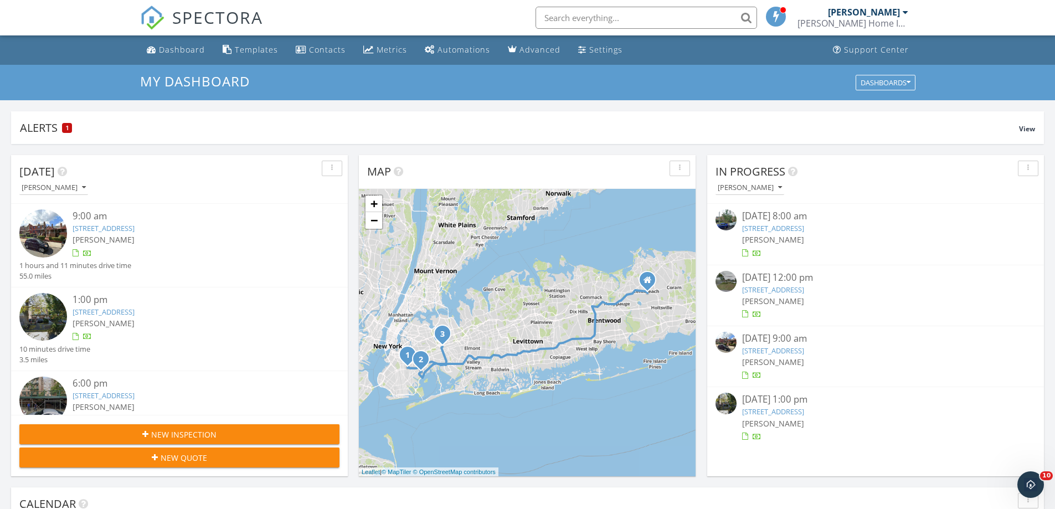
scroll to position [55, 0]
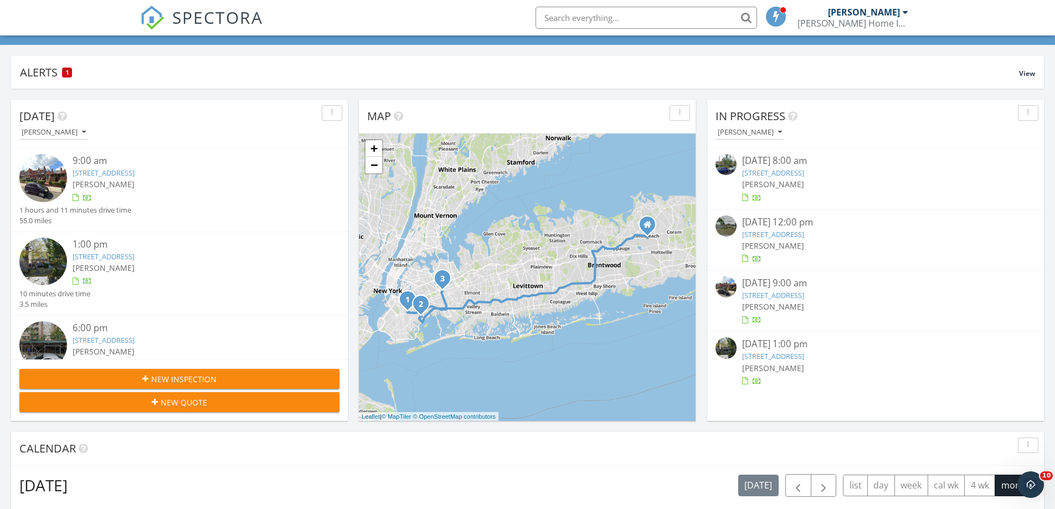
click at [793, 171] on link "20-11 35th St, LONG ISLAND CITY, NY 11105" at bounding box center [773, 173] width 62 height 10
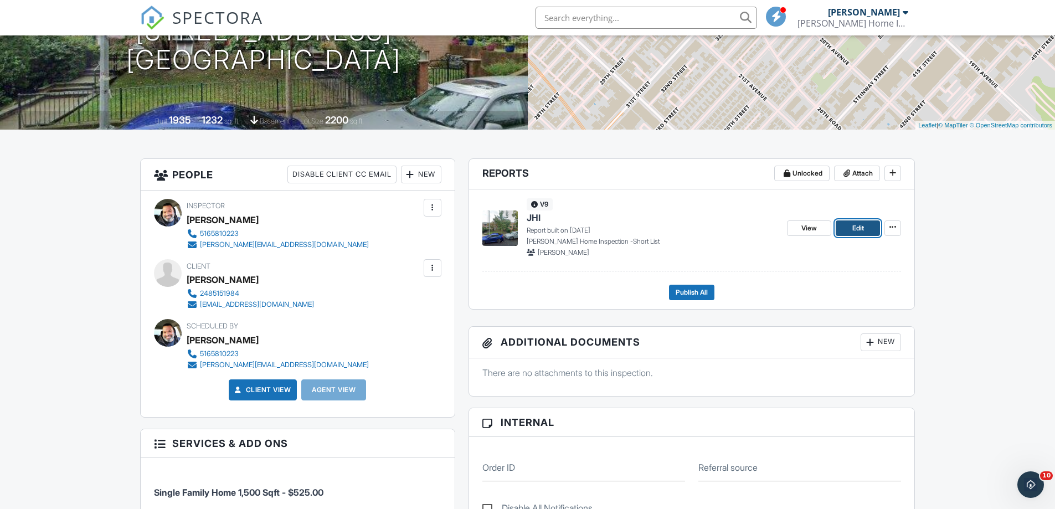
click at [860, 223] on span "Edit" at bounding box center [858, 228] width 12 height 11
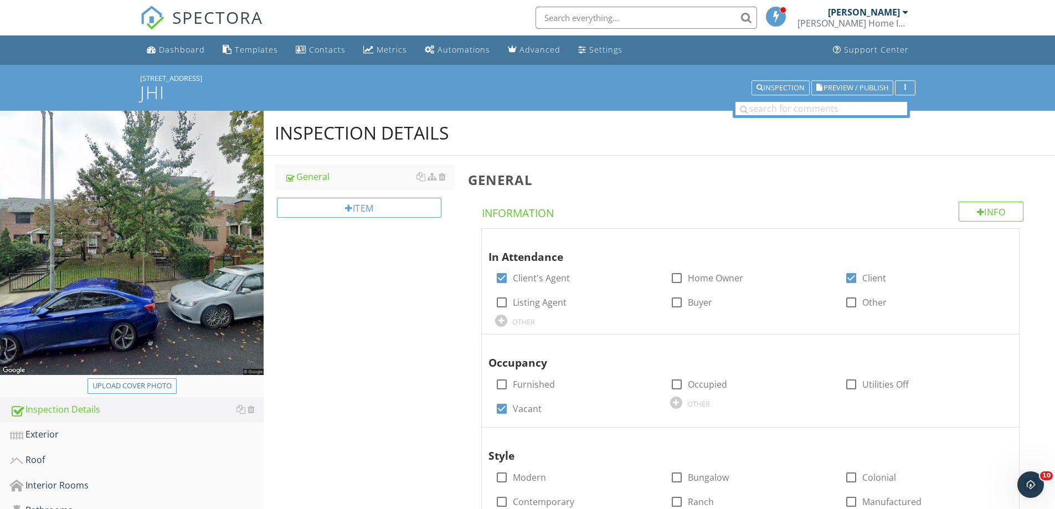
click at [131, 388] on div "Upload cover photo" at bounding box center [131, 385] width 79 height 11
type input "C:\fakepath\IMG_3338.JPG"
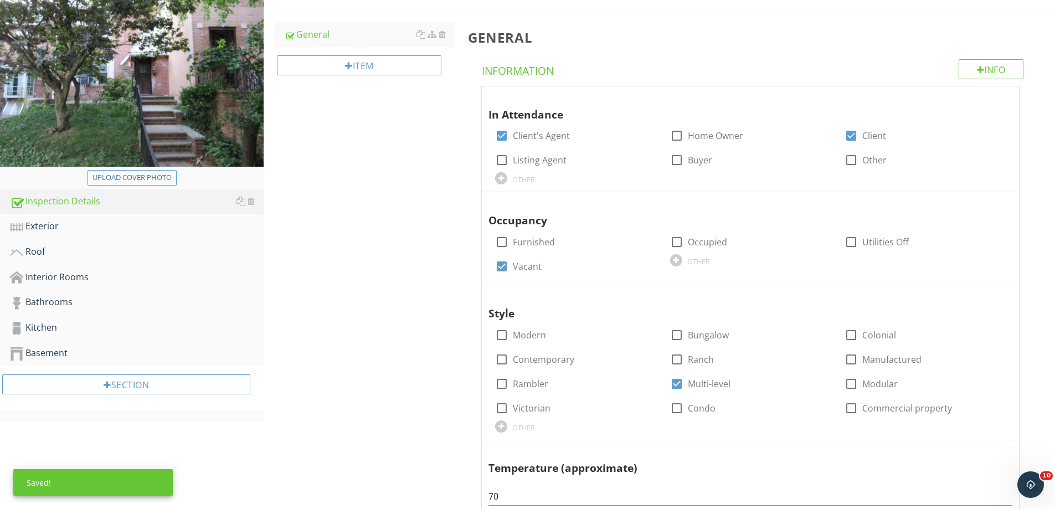
scroll to position [277, 0]
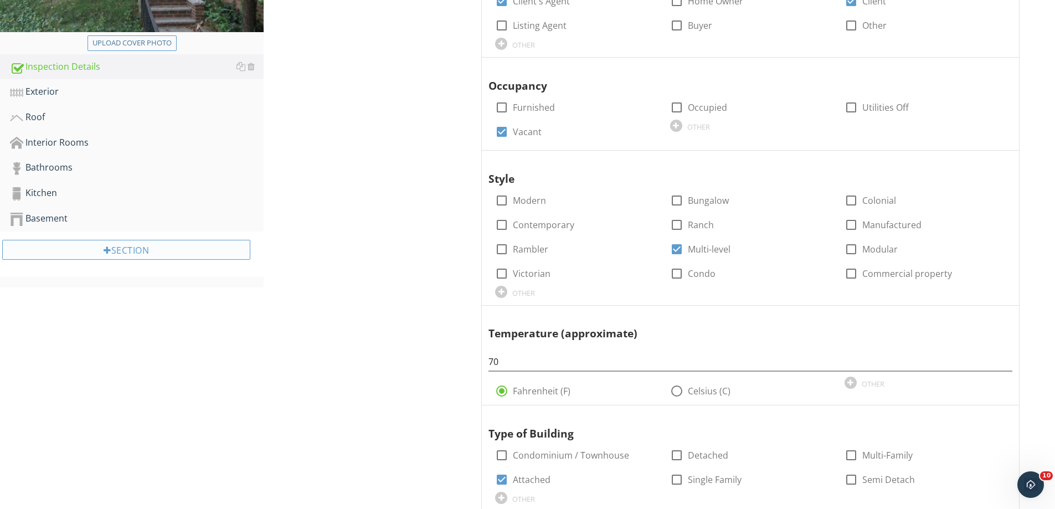
click at [80, 247] on div "Section" at bounding box center [126, 250] width 248 height 20
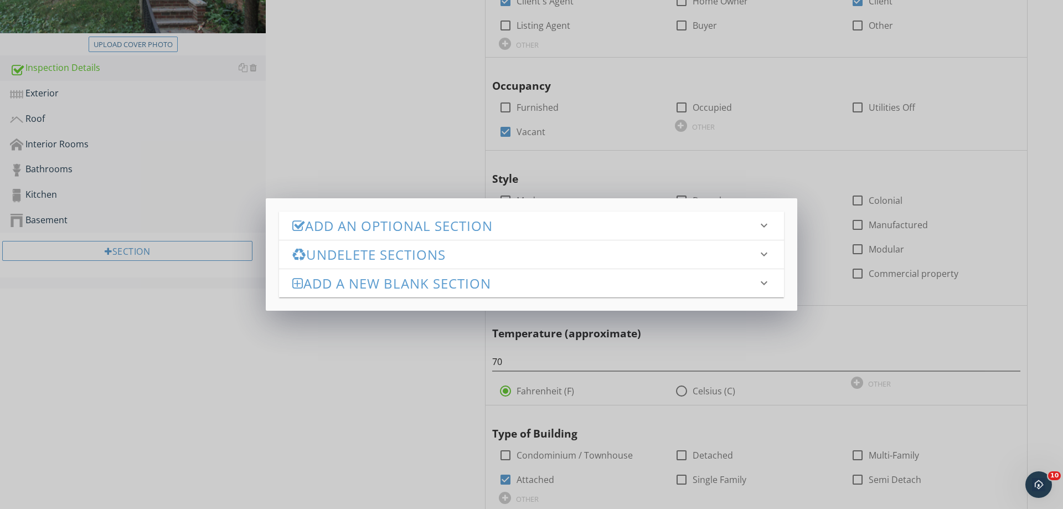
click at [329, 230] on h3 "Add an Optional Section" at bounding box center [524, 225] width 465 height 15
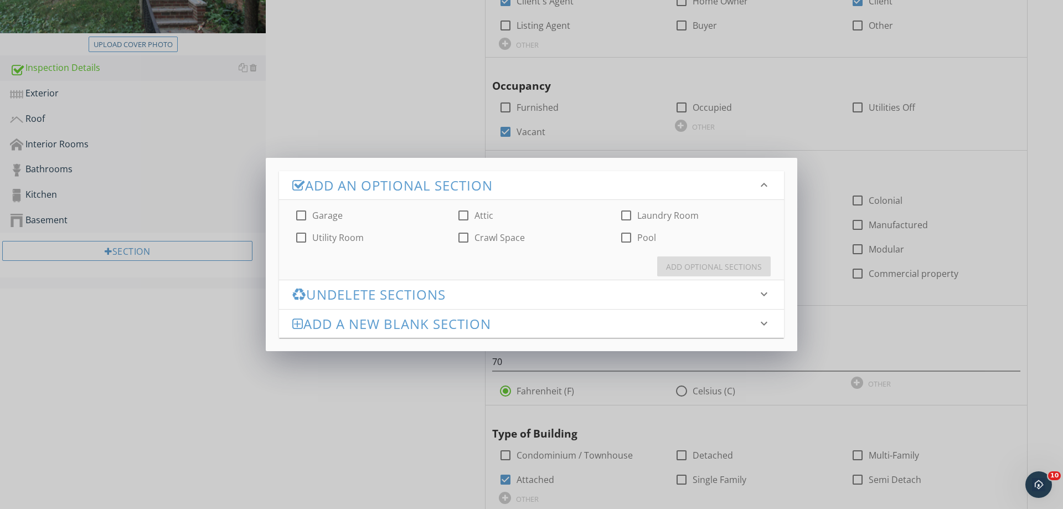
click at [308, 212] on div at bounding box center [301, 215] width 19 height 19
checkbox input "true"
click at [727, 268] on div "Add Optional Sections" at bounding box center [714, 267] width 96 height 12
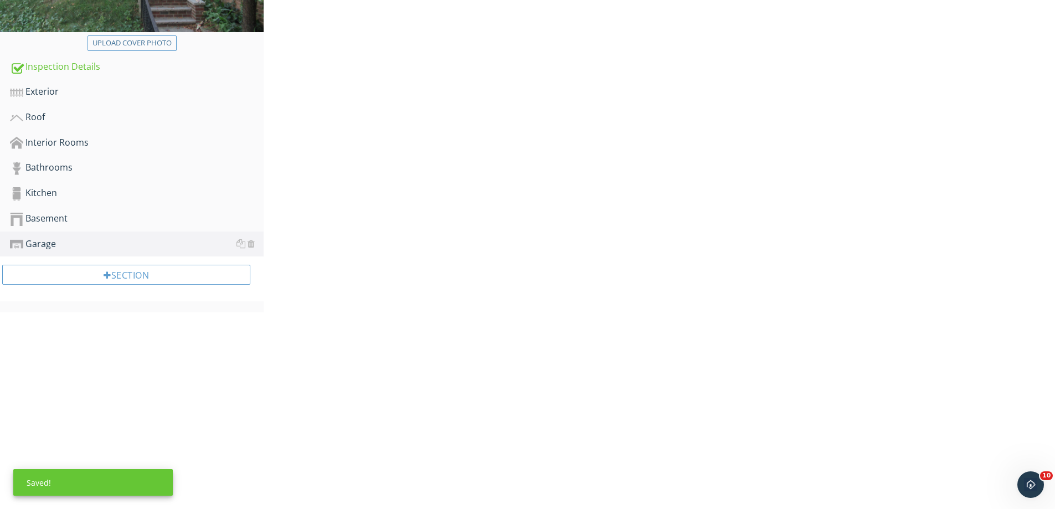
scroll to position [80, 0]
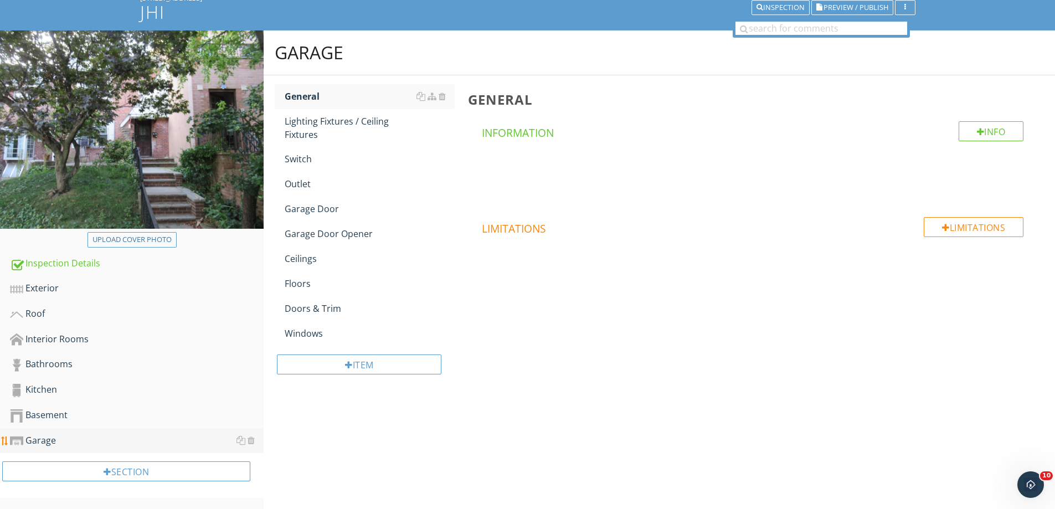
click at [36, 441] on div "Upload cover photo Inspection Details Exterior Roof Interior Rooms Bathrooms Ki…" at bounding box center [527, 269] width 1055 height 478
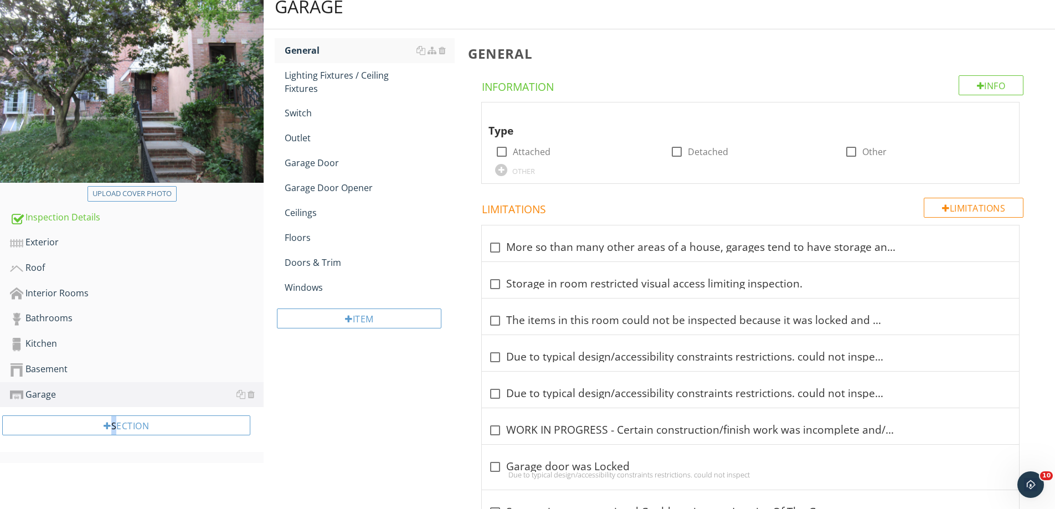
scroll to position [6, 0]
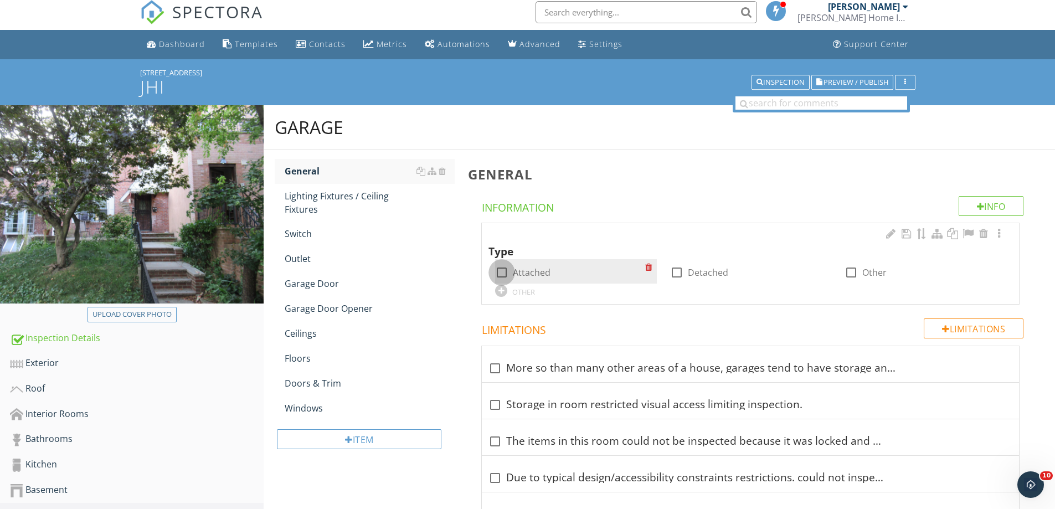
click at [502, 271] on div at bounding box center [501, 272] width 19 height 19
checkbox input "true"
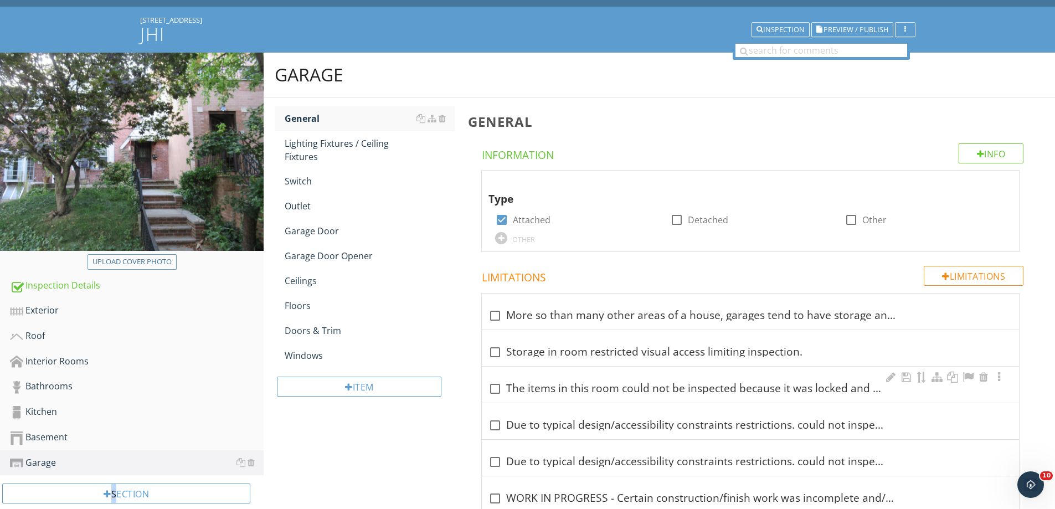
scroll to position [116, 0]
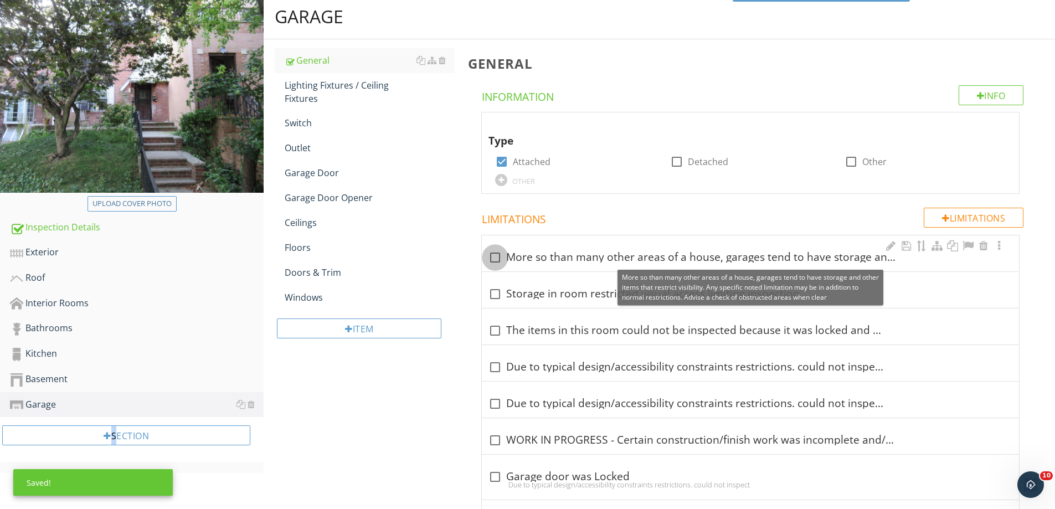
click at [500, 259] on div at bounding box center [495, 257] width 19 height 19
checkbox input "true"
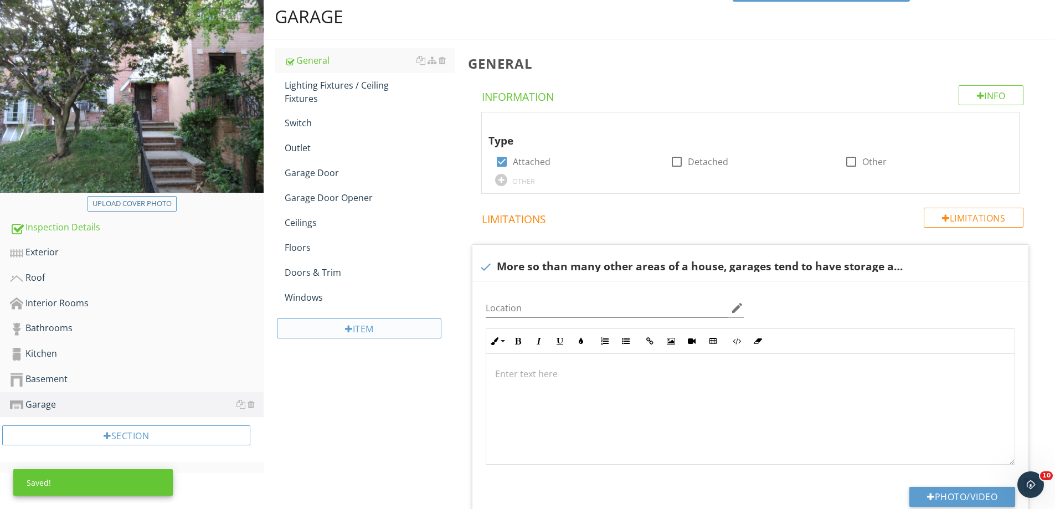
click at [353, 334] on div "Item" at bounding box center [359, 328] width 164 height 20
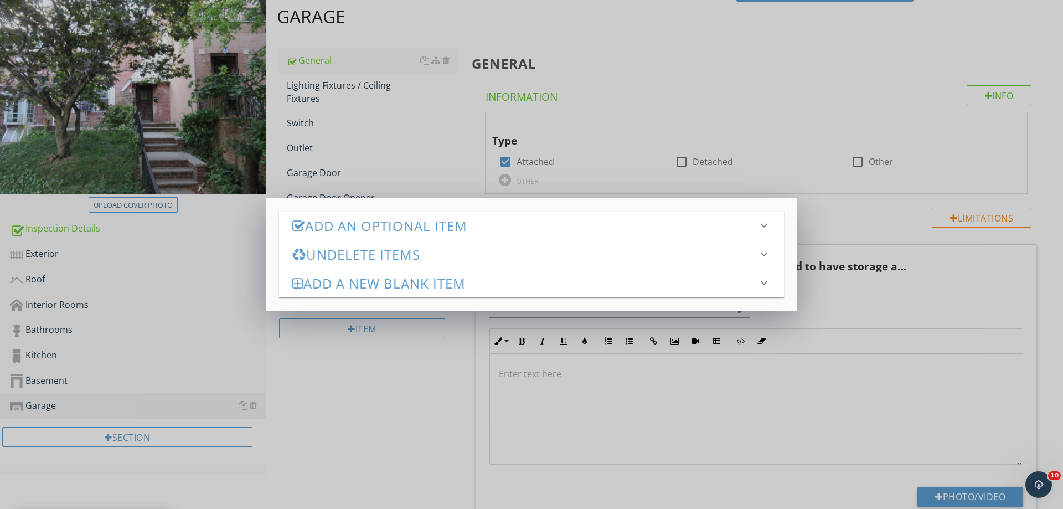
click at [376, 229] on h3 "Add an Optional Item" at bounding box center [524, 225] width 465 height 15
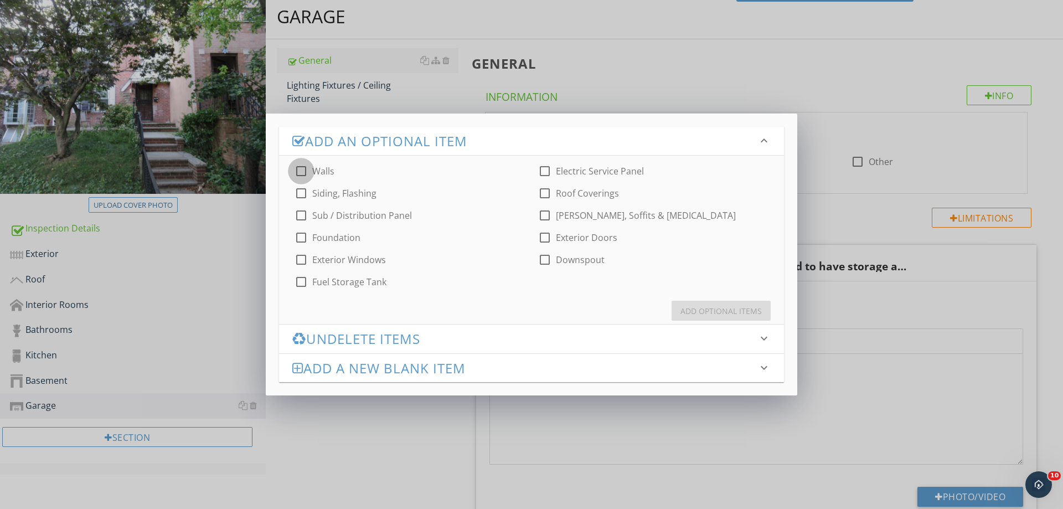
click at [300, 166] on div at bounding box center [301, 171] width 19 height 19
checkbox input "true"
click at [698, 306] on button "Add Optional Items" at bounding box center [721, 311] width 99 height 20
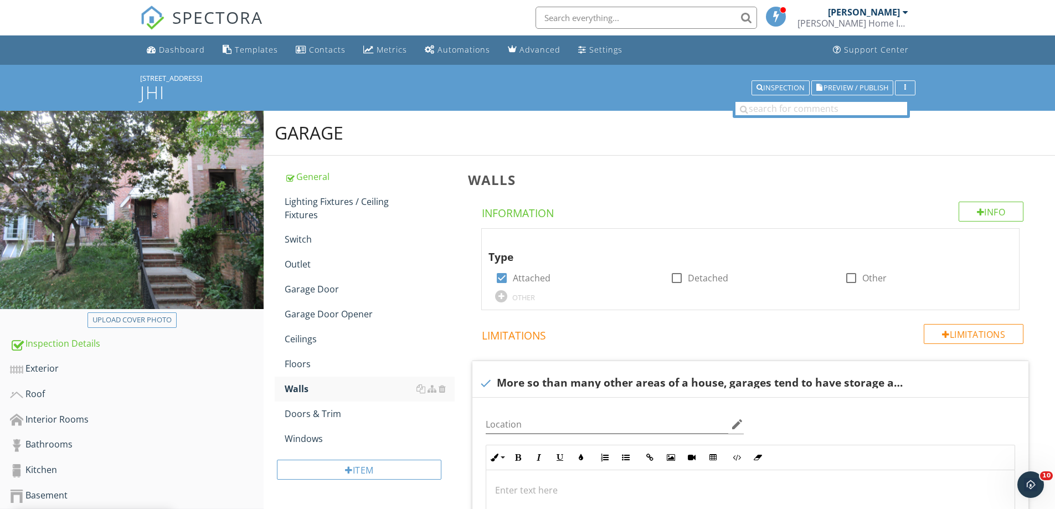
scroll to position [277, 0]
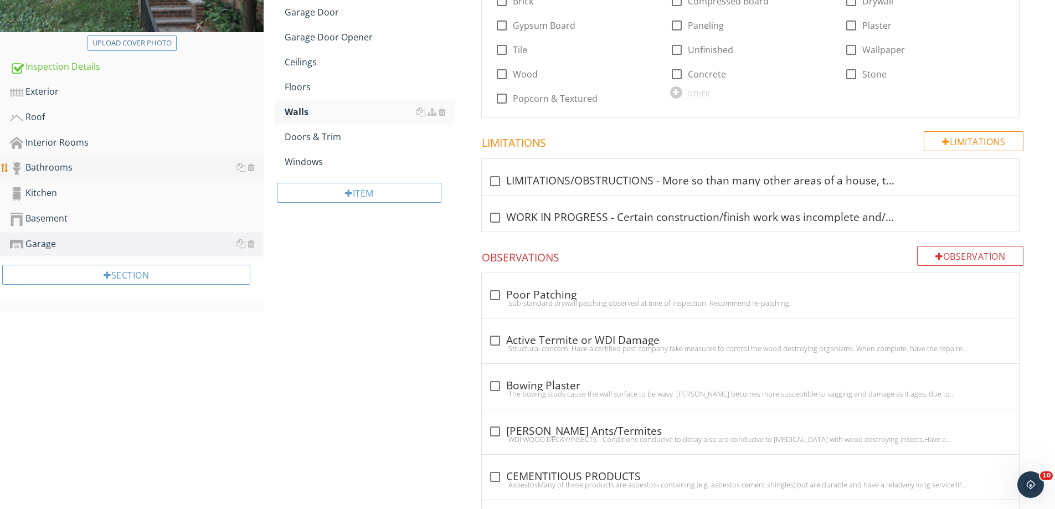
click at [62, 166] on div "Bathrooms" at bounding box center [137, 168] width 254 height 14
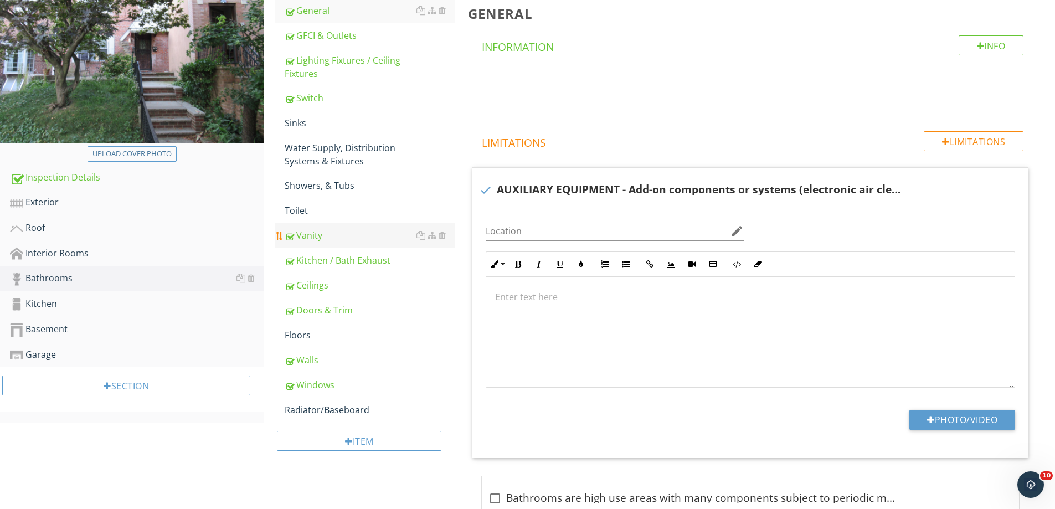
scroll to position [111, 0]
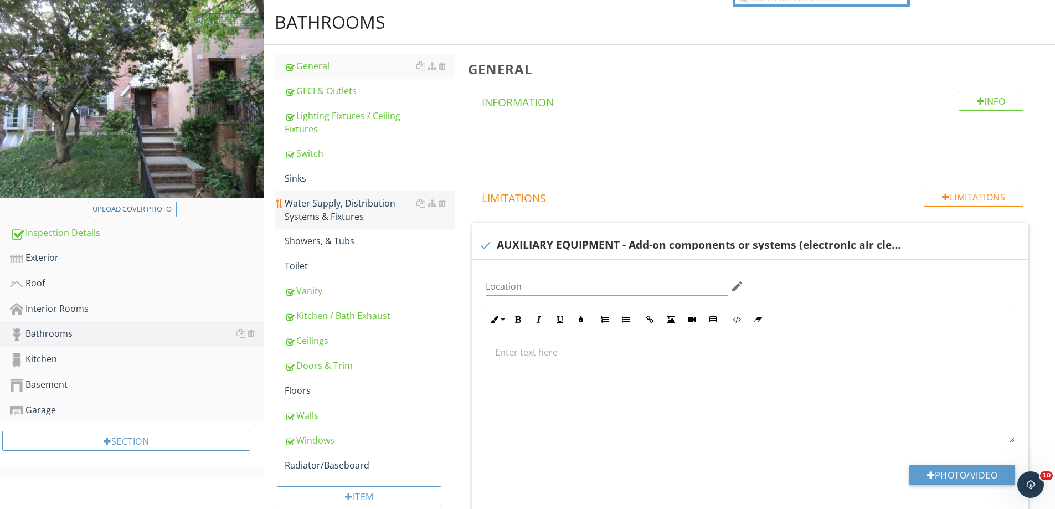
click at [336, 214] on div "Water Supply, Distribution Systems & Fixtures" at bounding box center [370, 210] width 170 height 27
drag, startPoint x: 336, startPoint y: 214, endPoint x: 754, endPoint y: 306, distance: 427.4
click at [338, 214] on div "Water Supply, Distribution Systems & Fixtures" at bounding box center [370, 210] width 170 height 27
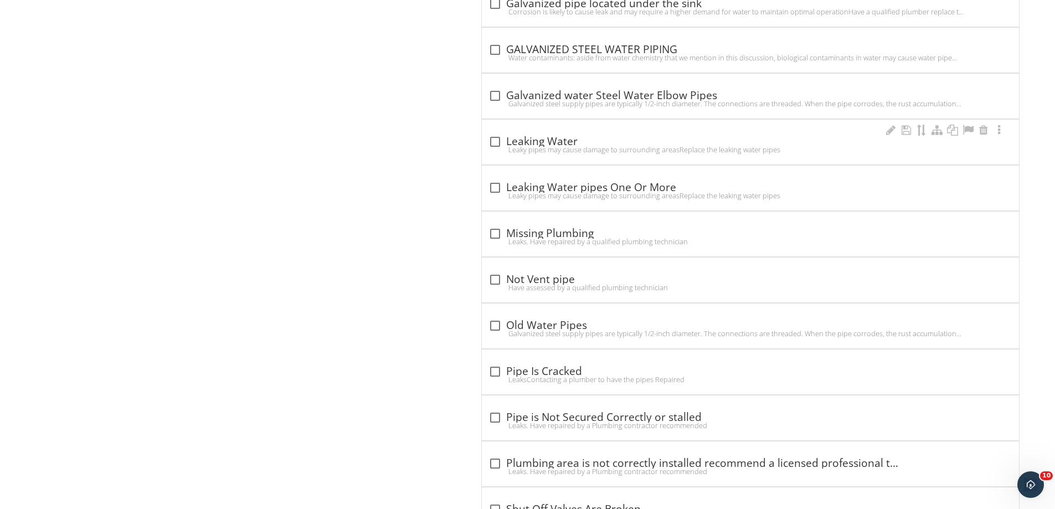
click at [496, 141] on div at bounding box center [495, 141] width 19 height 19
checkbox input "true"
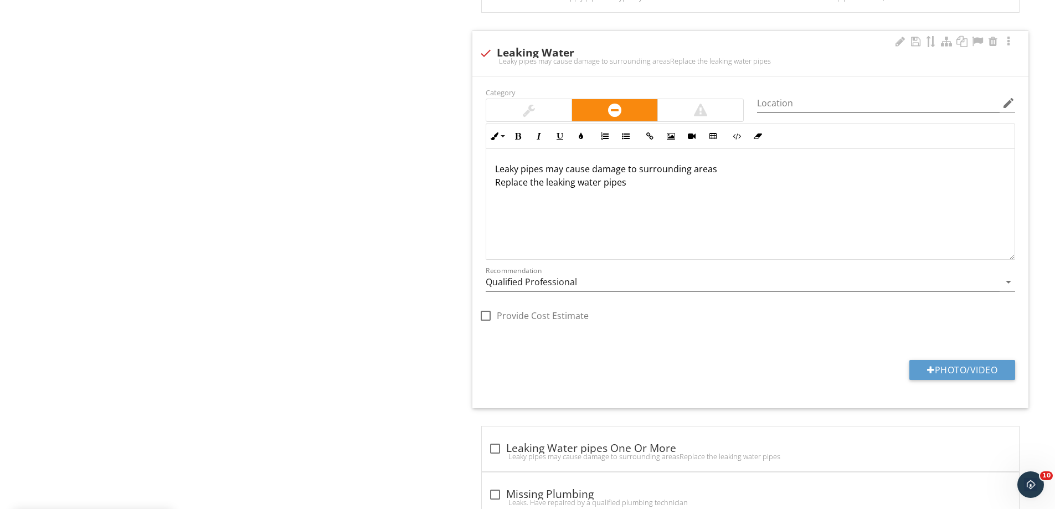
scroll to position [2602, 0]
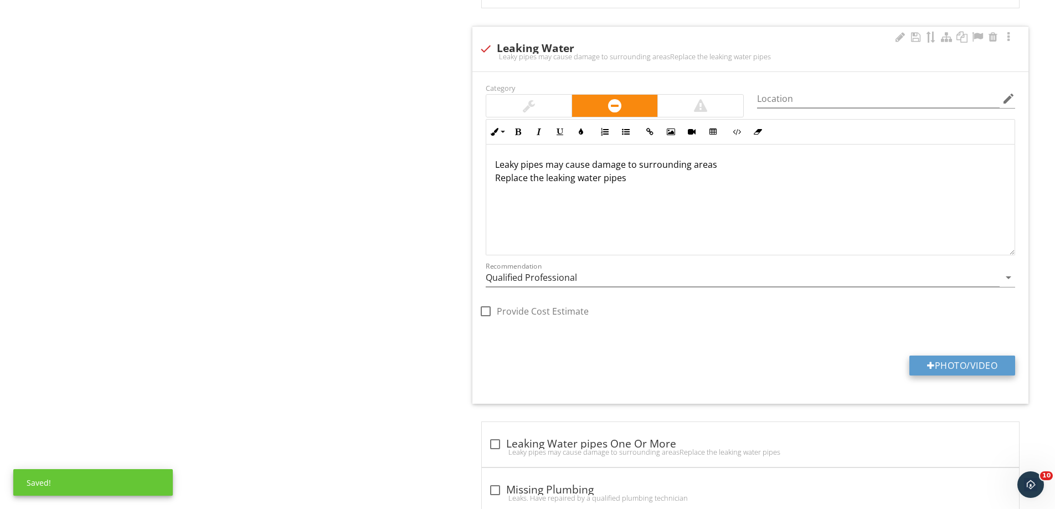
click at [950, 373] on button "Photo/Video" at bounding box center [962, 365] width 106 height 20
type input "C:\fakepath\IMG_3451.JPG"
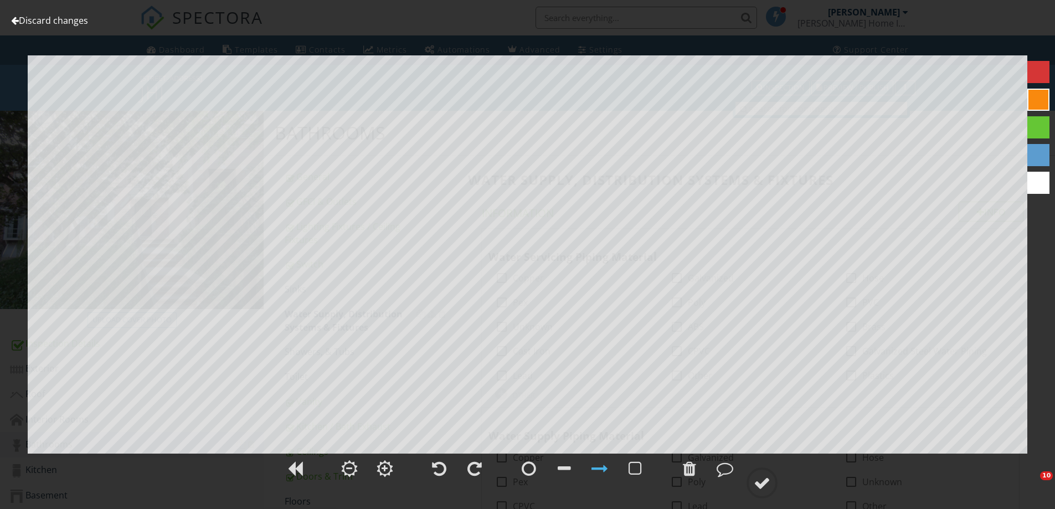
scroll to position [2602, 0]
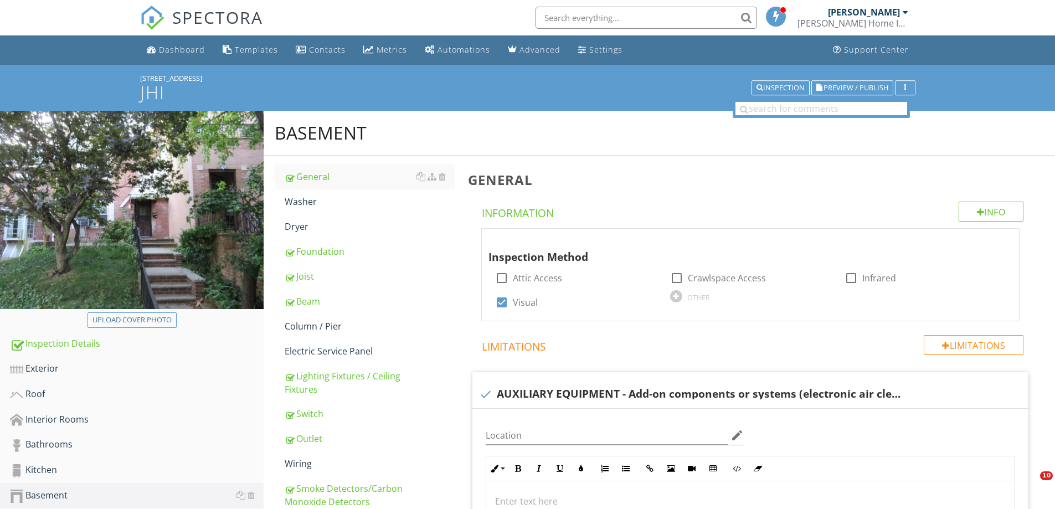
scroll to position [58, 0]
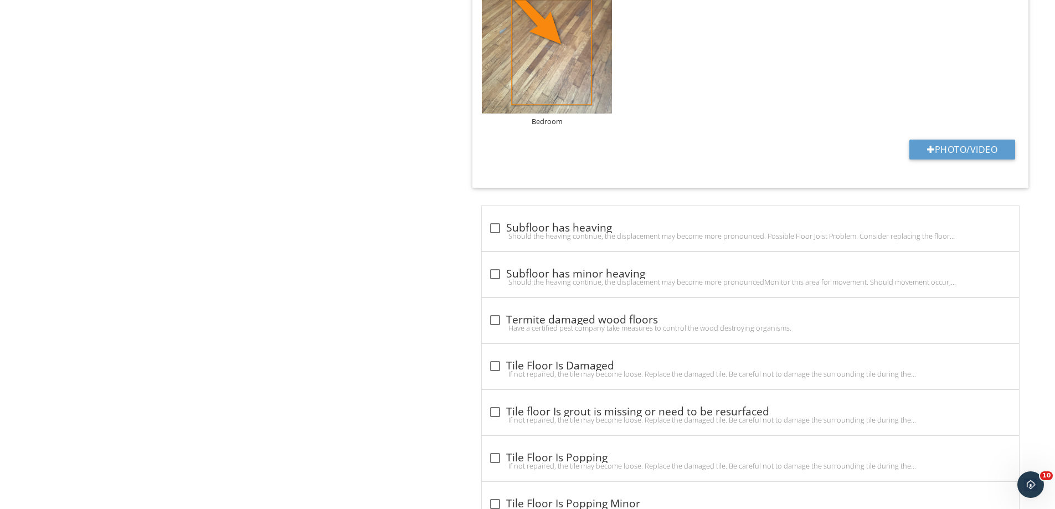
scroll to position [4651, 0]
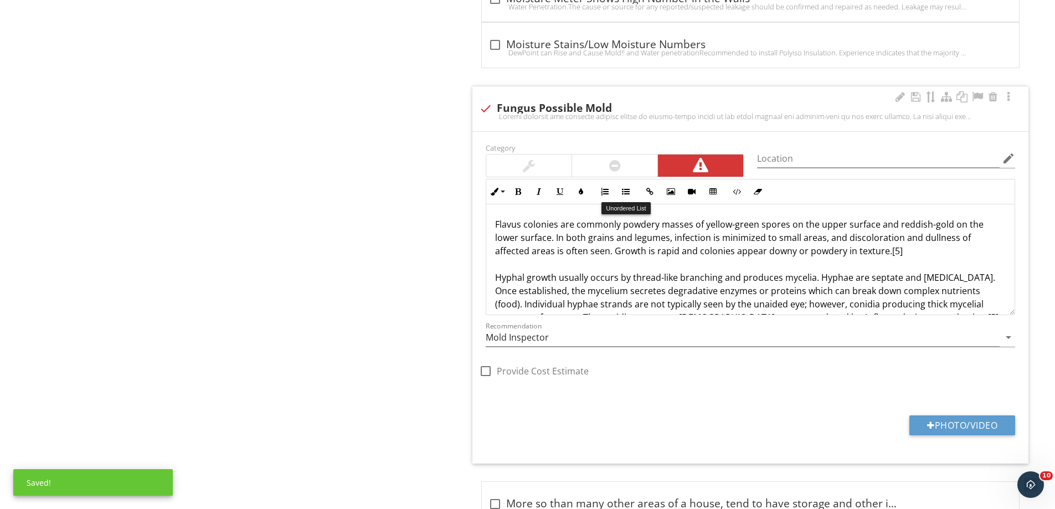
click at [626, 164] on div at bounding box center [614, 165] width 85 height 22
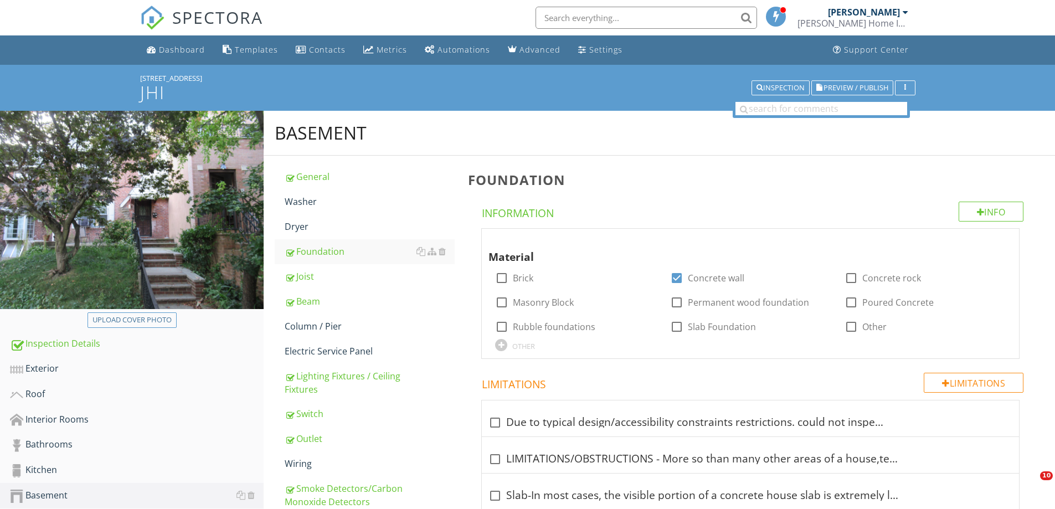
scroll to position [1938, 0]
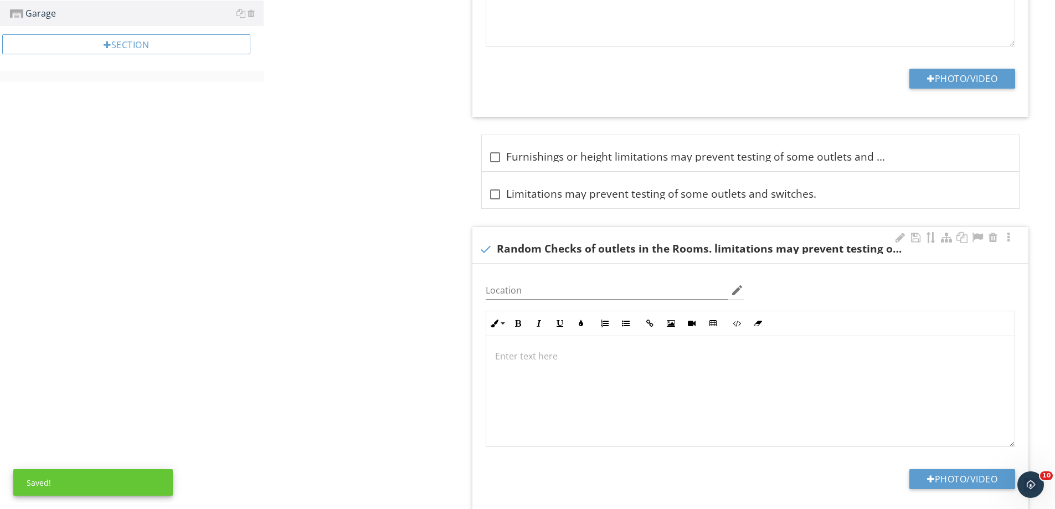
scroll to position [895, 0]
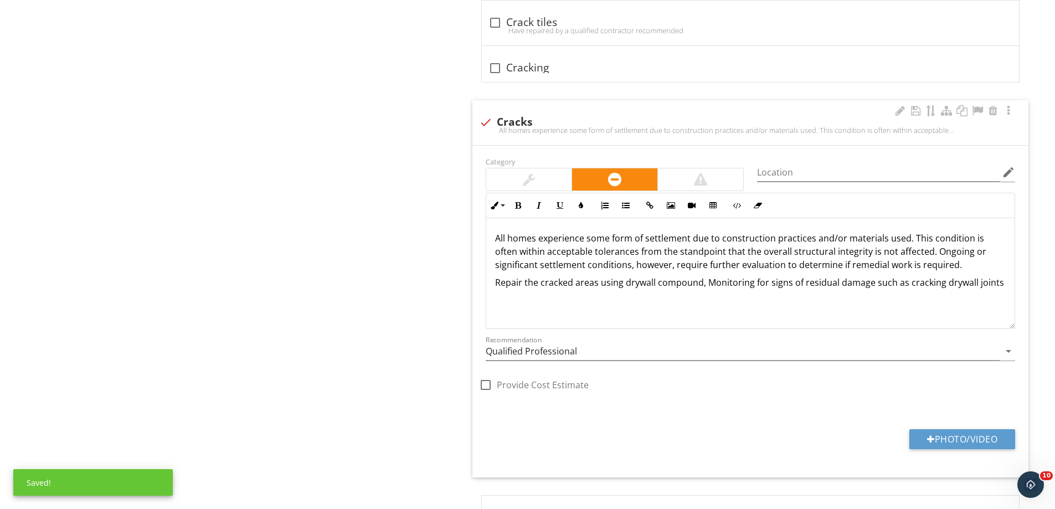
scroll to position [1993, 0]
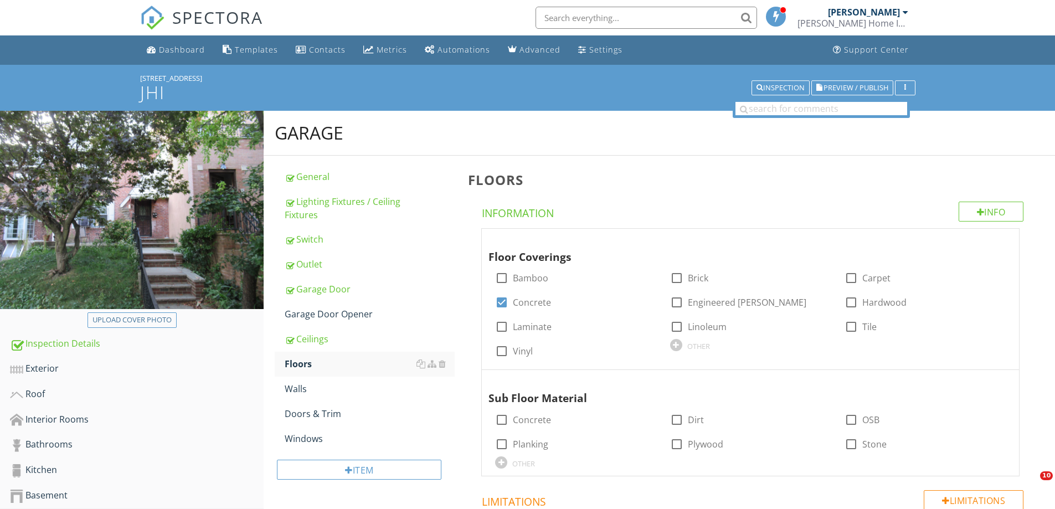
scroll to position [3458, 0]
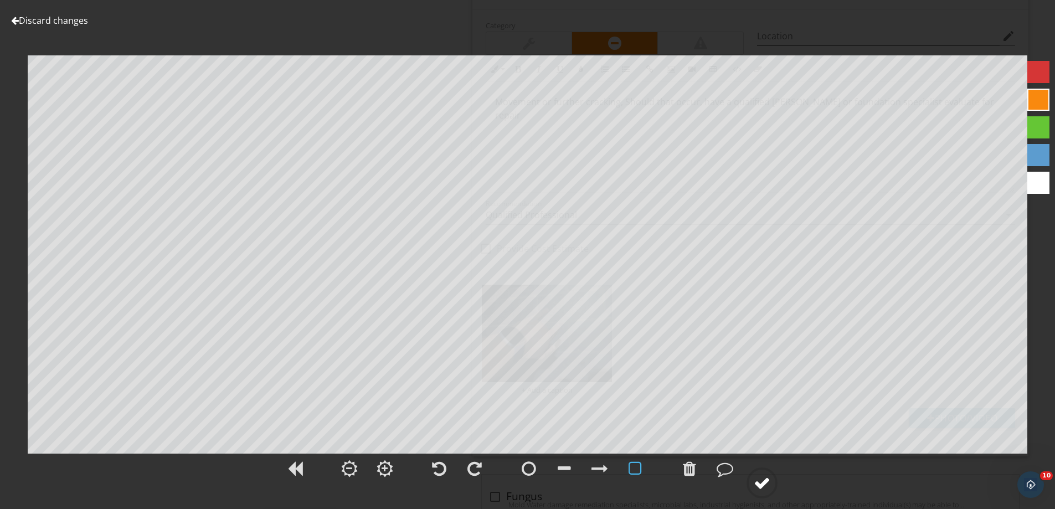
scroll to position [1, 0]
click at [762, 480] on div at bounding box center [762, 482] width 17 height 17
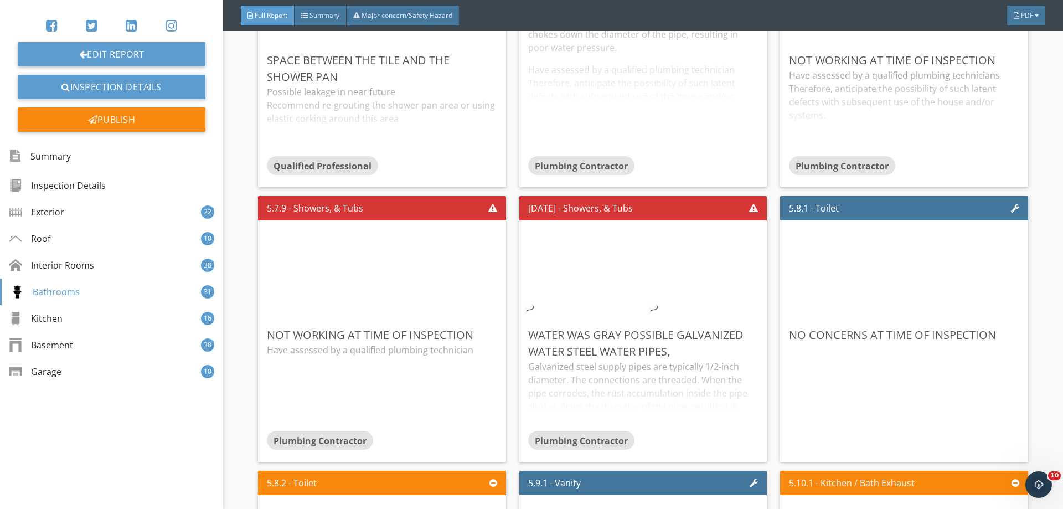
scroll to position [10187, 0]
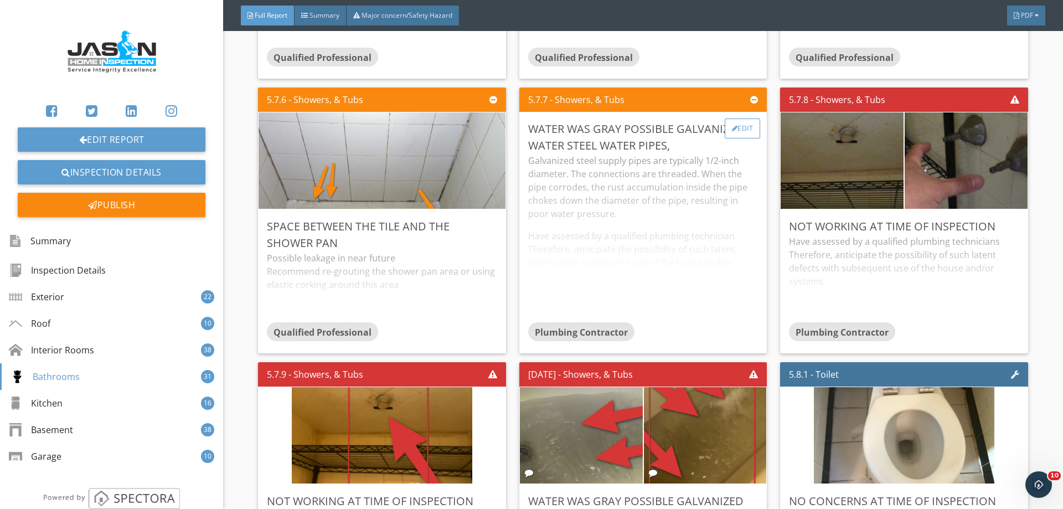
click at [731, 138] on div "Edit" at bounding box center [743, 128] width 36 height 20
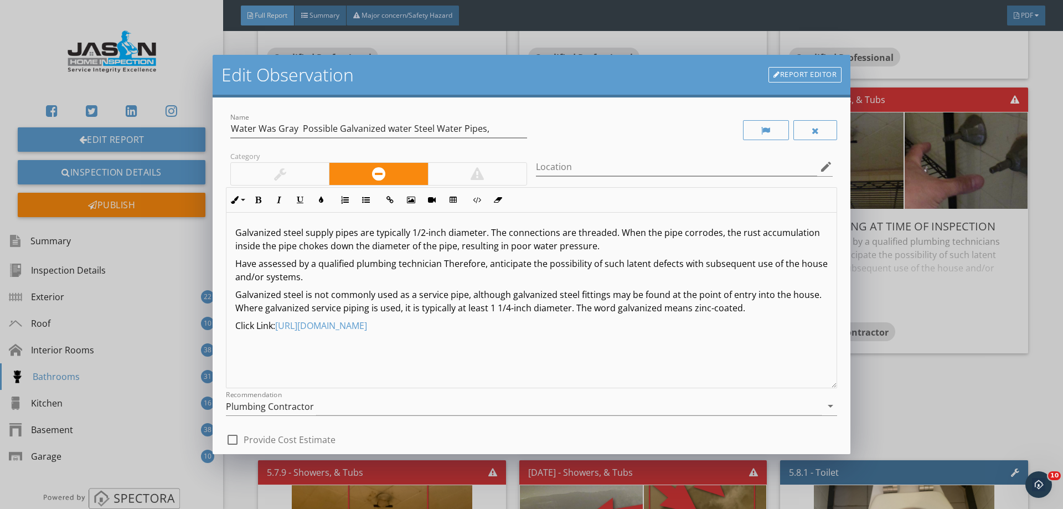
click at [450, 166] on div at bounding box center [477, 174] width 99 height 22
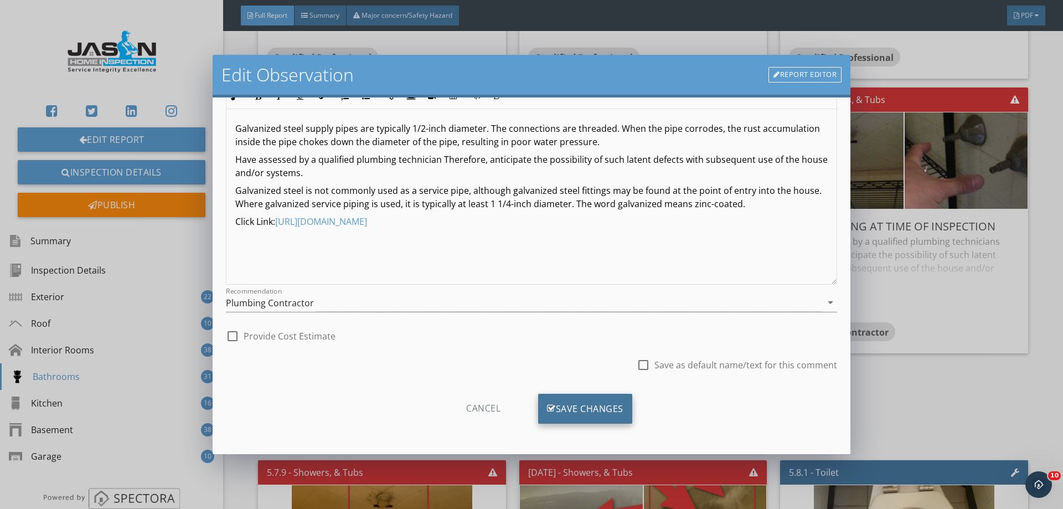
click at [606, 415] on div "Save Changes" at bounding box center [585, 409] width 94 height 30
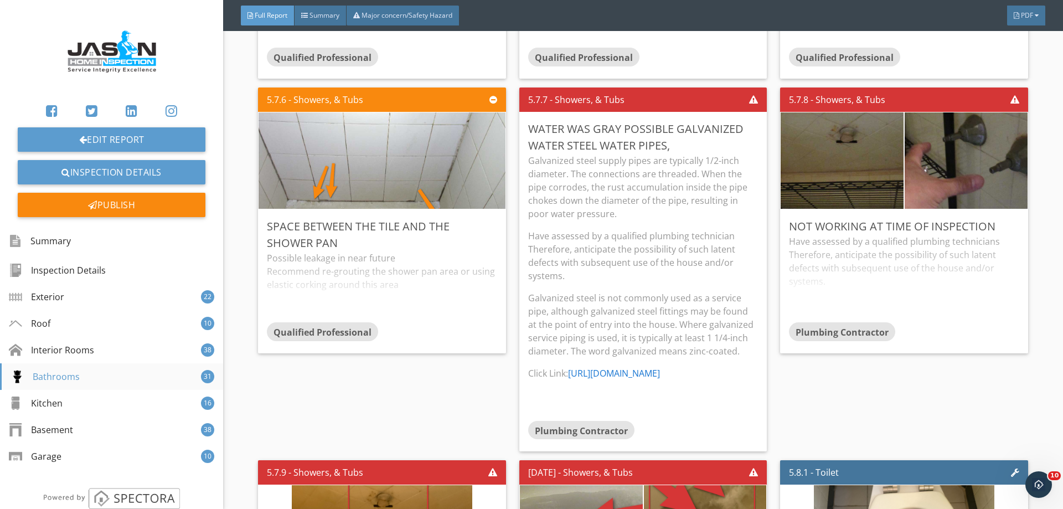
scroll to position [29, 0]
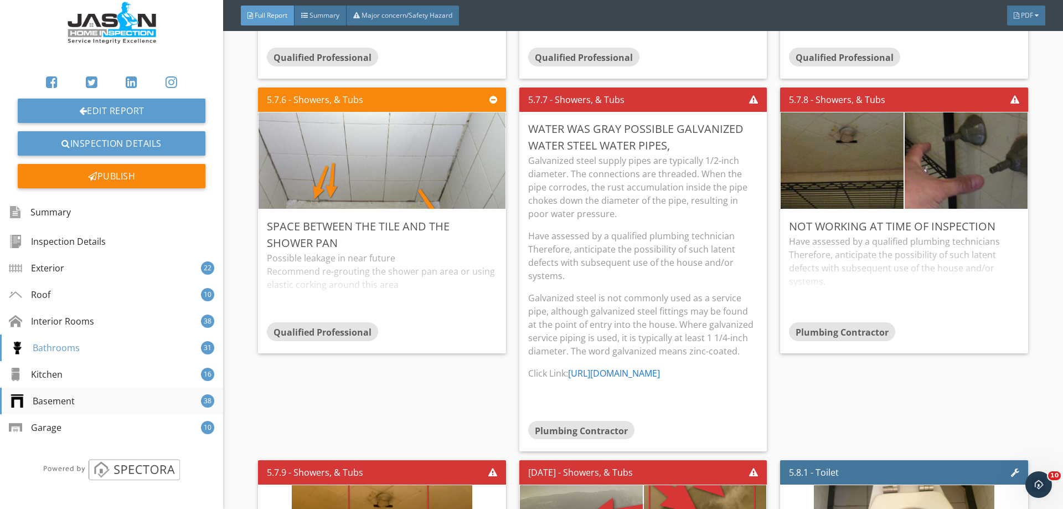
click at [55, 405] on div "Basement" at bounding box center [43, 400] width 64 height 13
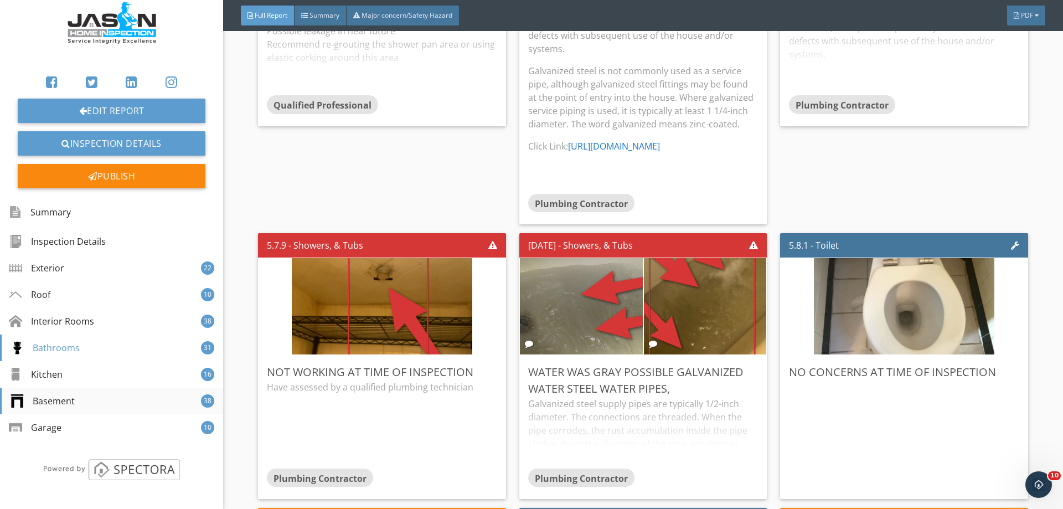
click at [55, 405] on div "Basement" at bounding box center [43, 400] width 64 height 13
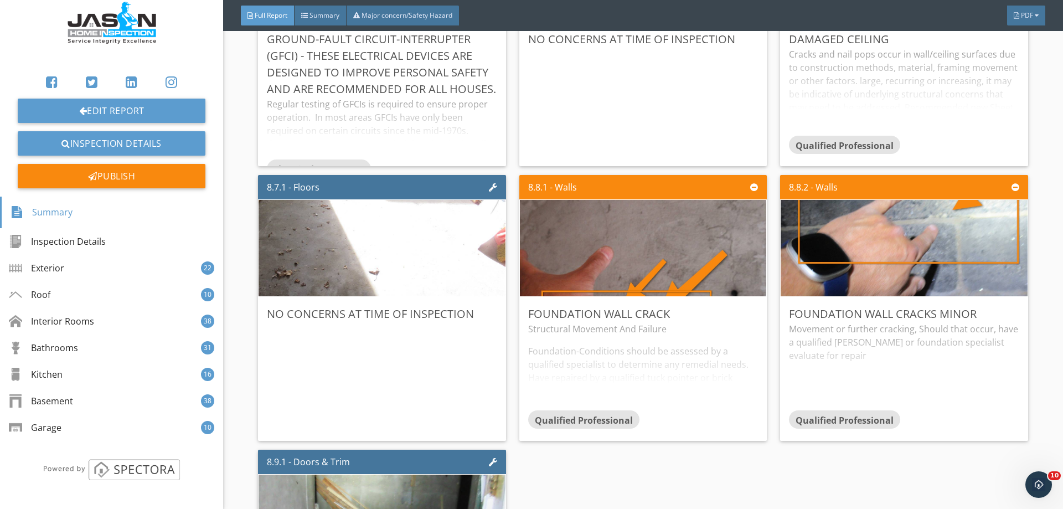
scroll to position [18892, 0]
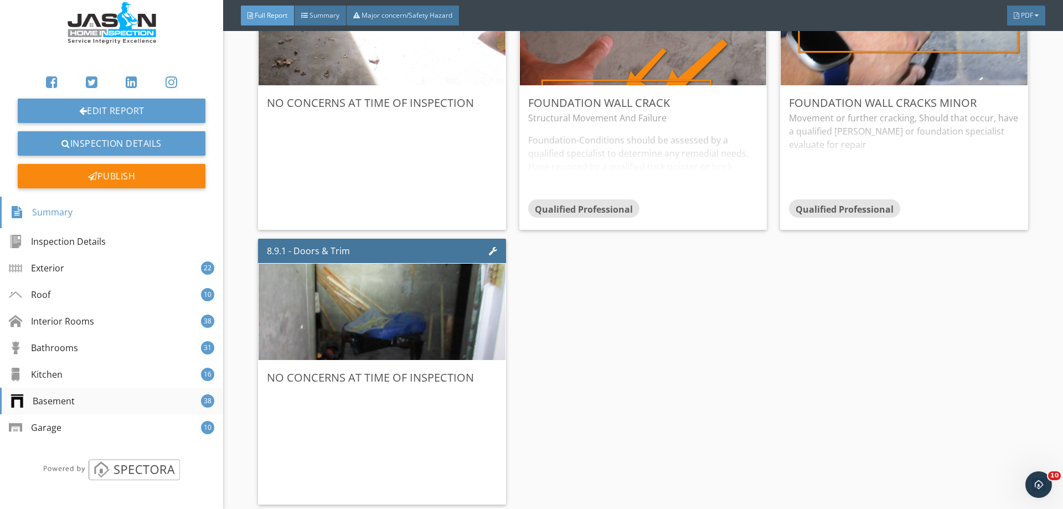
click at [59, 408] on div "Basement 38" at bounding box center [111, 401] width 223 height 27
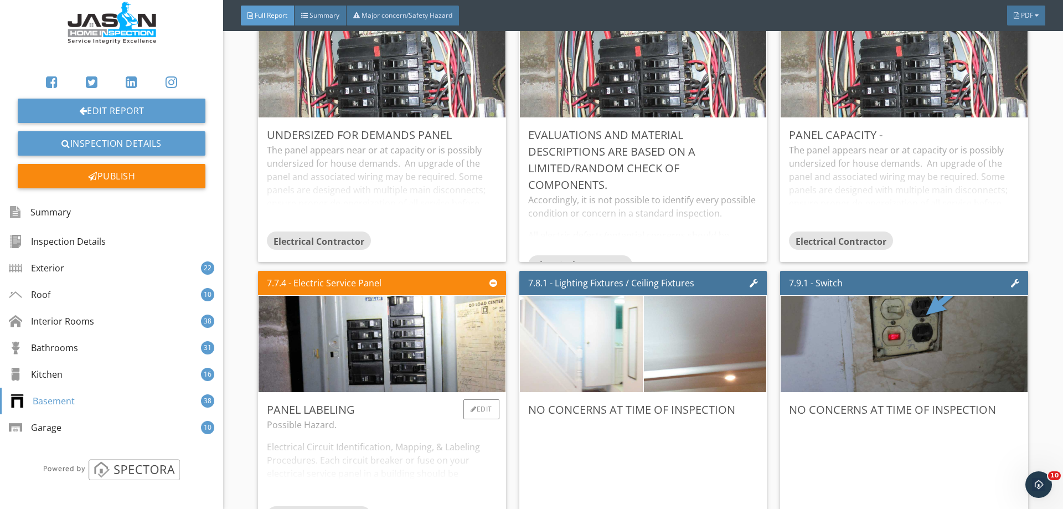
scroll to position [15736, 0]
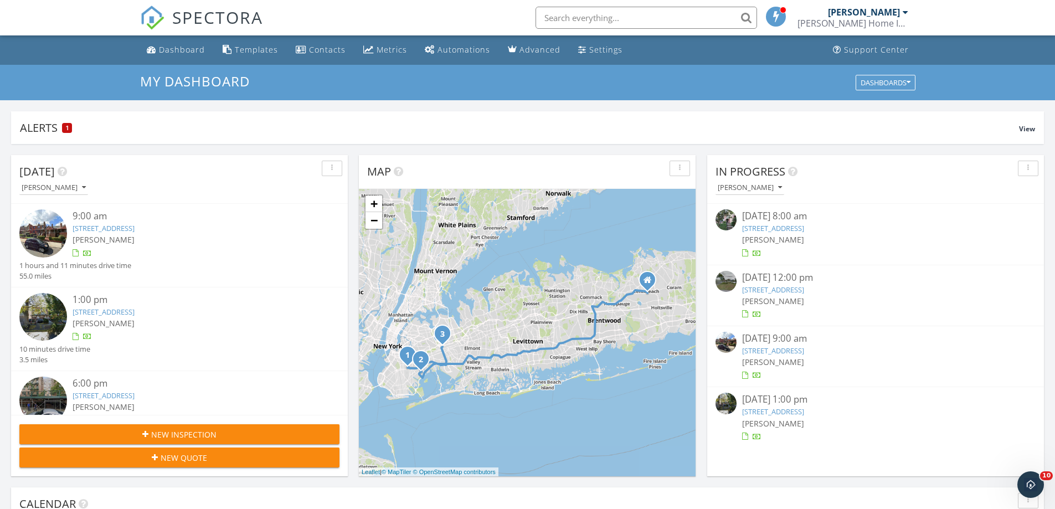
click at [804, 225] on link "[STREET_ADDRESS]" at bounding box center [773, 228] width 62 height 10
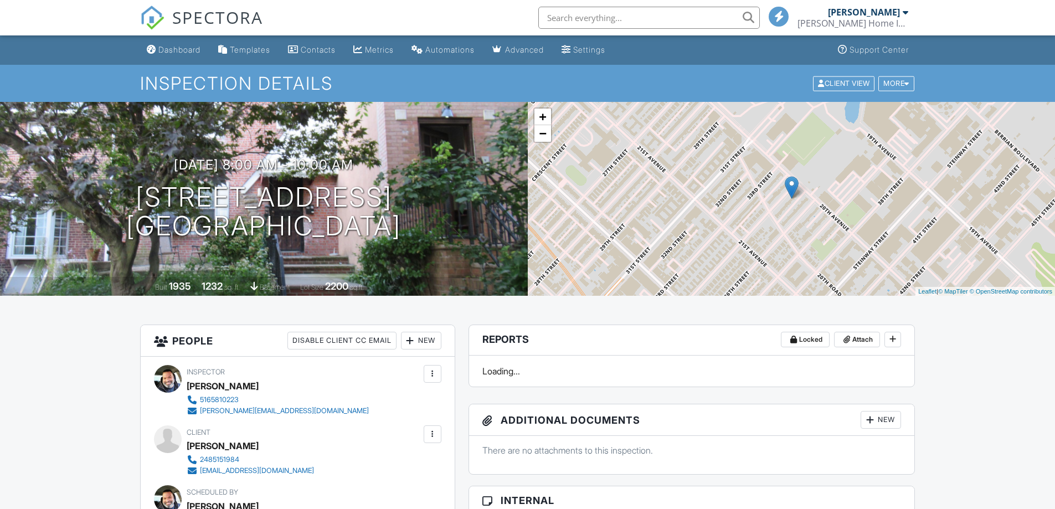
click at [886, 411] on div "New" at bounding box center [880, 420] width 40 height 18
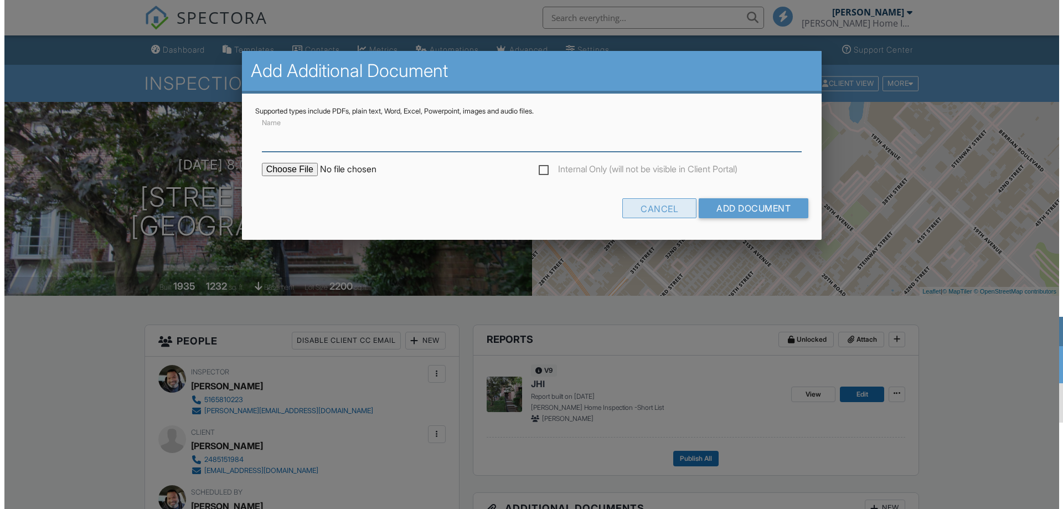
scroll to position [277, 0]
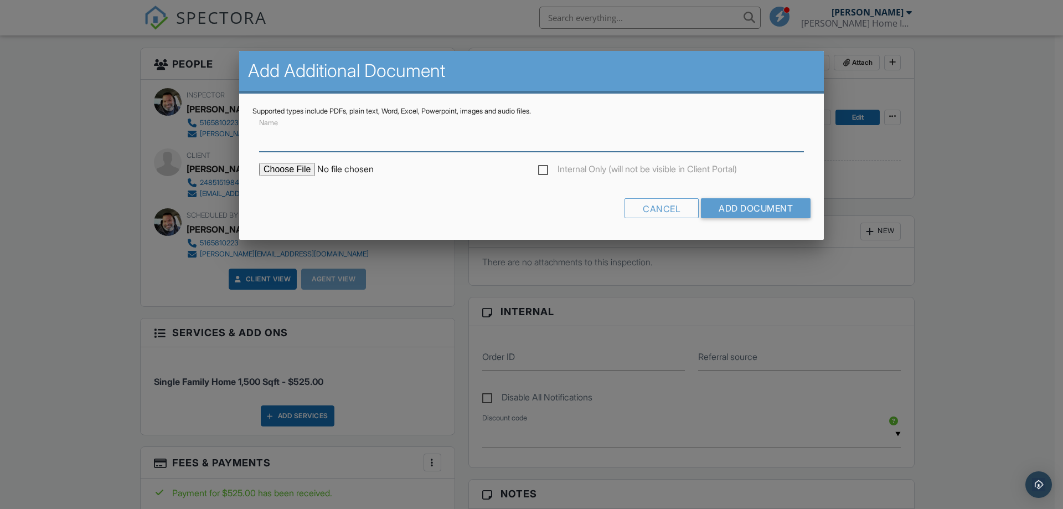
click at [346, 145] on input "Name" at bounding box center [531, 138] width 545 height 27
drag, startPoint x: 481, startPoint y: 131, endPoint x: 317, endPoint y: 142, distance: 163.7
click at [317, 142] on input "Termite Form 224 Oakland Ave, Deer Park, NY 11729" at bounding box center [531, 138] width 545 height 27
paste input "0-11 35th St, LONG ISLAND CITY, NY 11105"
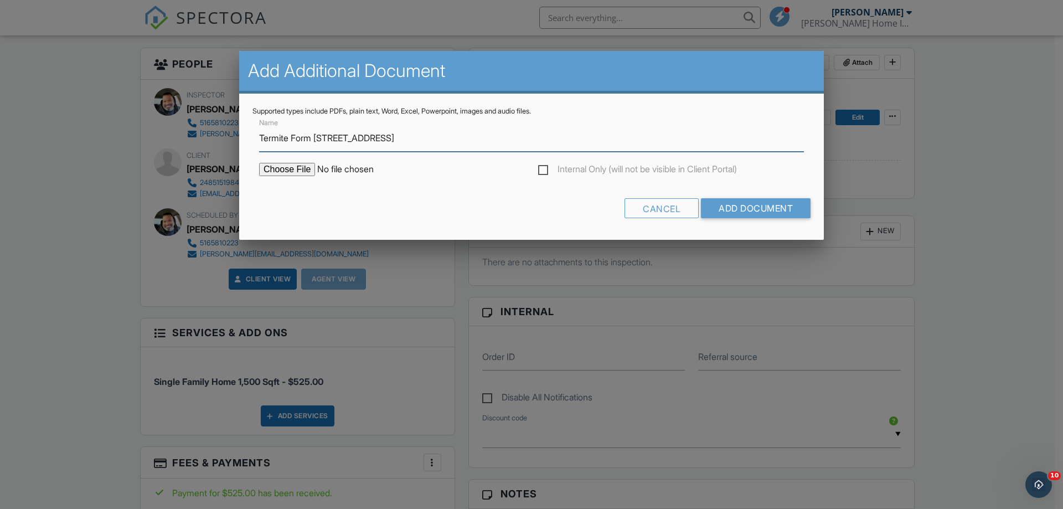
type input "Termite Form [STREET_ADDRESS]"
click at [290, 171] on input "file" at bounding box center [353, 169] width 188 height 13
type input "C:\fakepath\Termite Reports 20-11 35th St, LONG ISLAND CITY, NY 11105.pdf"
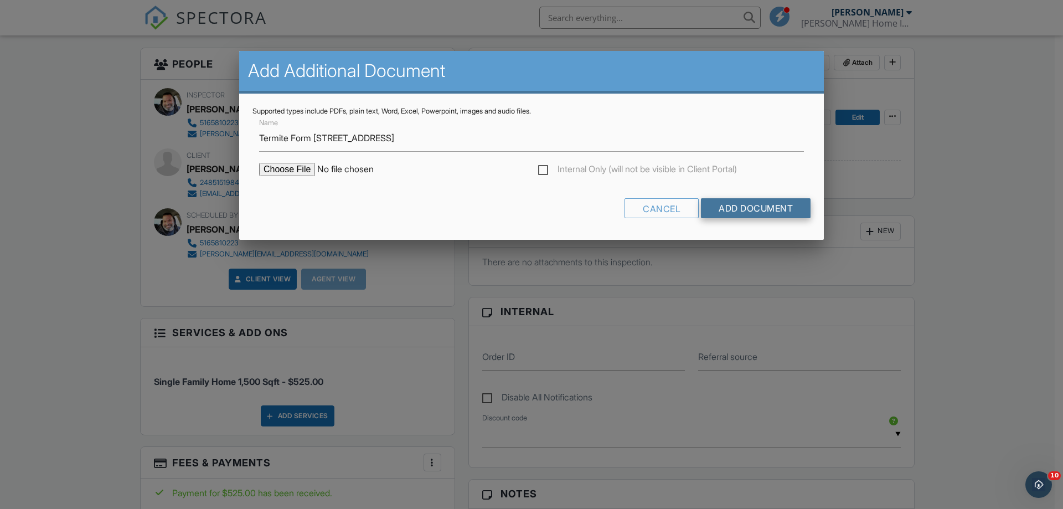
click at [784, 209] on input "Add Document" at bounding box center [756, 208] width 110 height 20
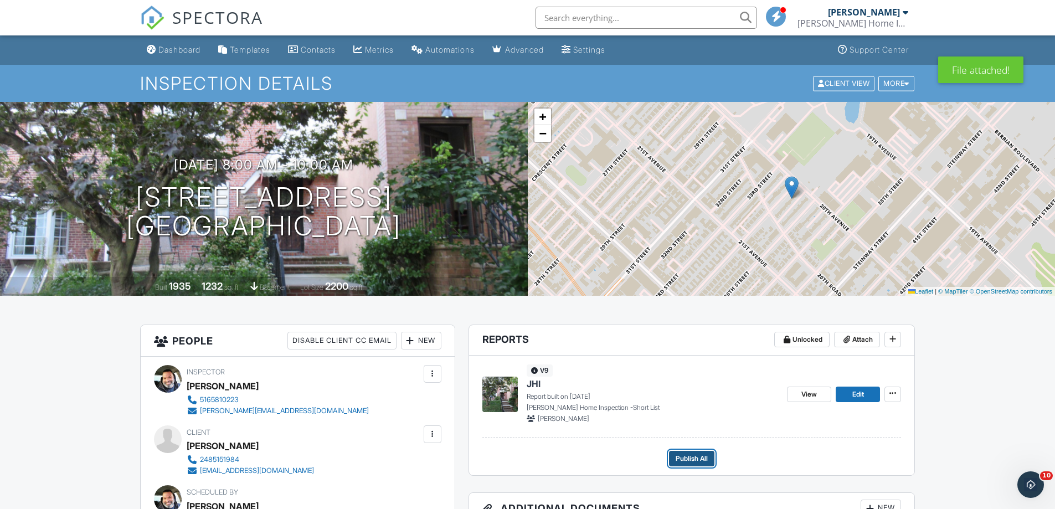
click at [685, 461] on span "Publish All" at bounding box center [691, 458] width 32 height 11
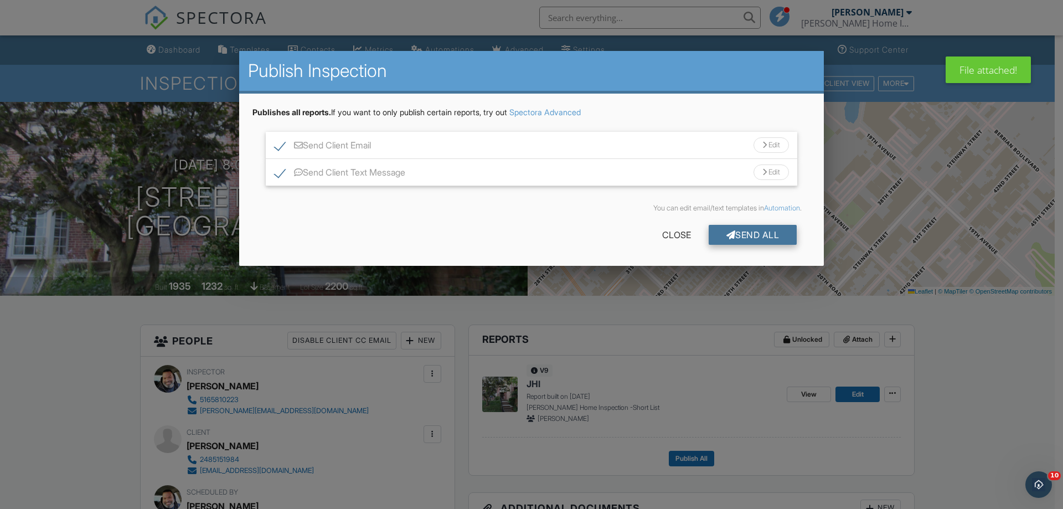
click at [754, 233] on div "Send All" at bounding box center [753, 235] width 89 height 20
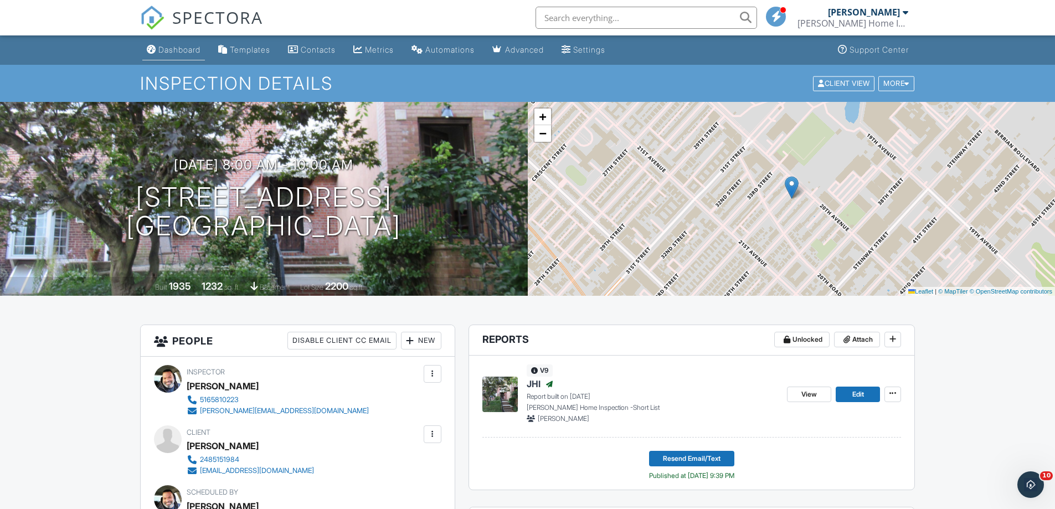
click at [176, 52] on div "Dashboard" at bounding box center [179, 49] width 42 height 9
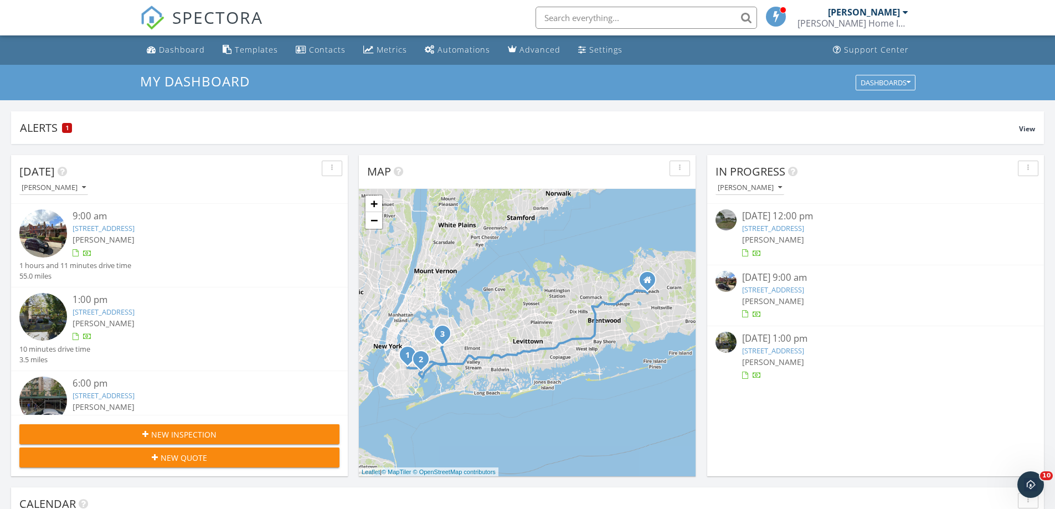
click at [777, 227] on link "[STREET_ADDRESS]" at bounding box center [773, 228] width 62 height 10
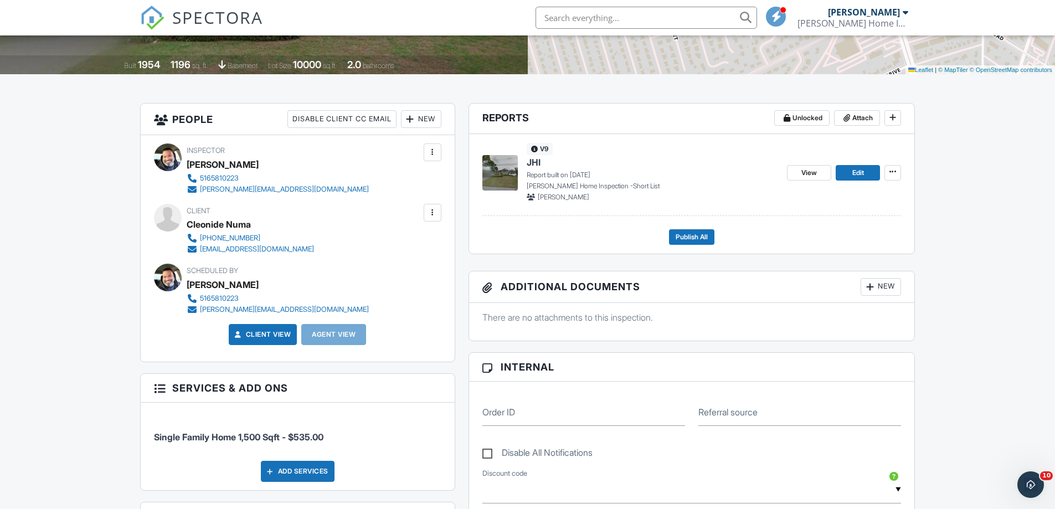
click at [881, 290] on div "New" at bounding box center [880, 287] width 40 height 18
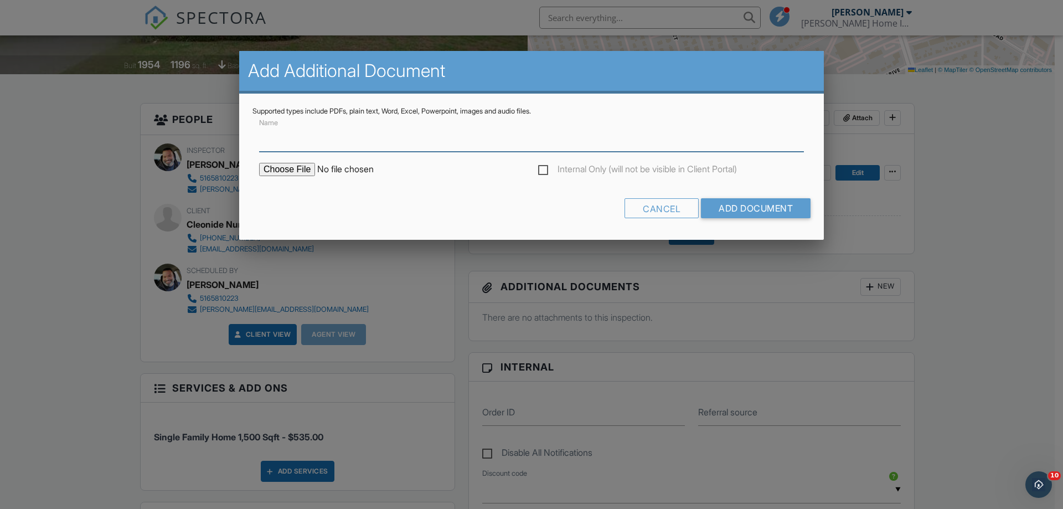
click at [369, 142] on input "Name" at bounding box center [531, 138] width 545 height 27
drag, startPoint x: 497, startPoint y: 135, endPoint x: 316, endPoint y: 138, distance: 181.1
click at [316, 138] on input "Termite Form 224 Oakland Ave, Deer Park, NY 11729" at bounding box center [531, 138] width 545 height 27
paste input "95 W 4th St"
type input "Termite Form [STREET_ADDRESS]"
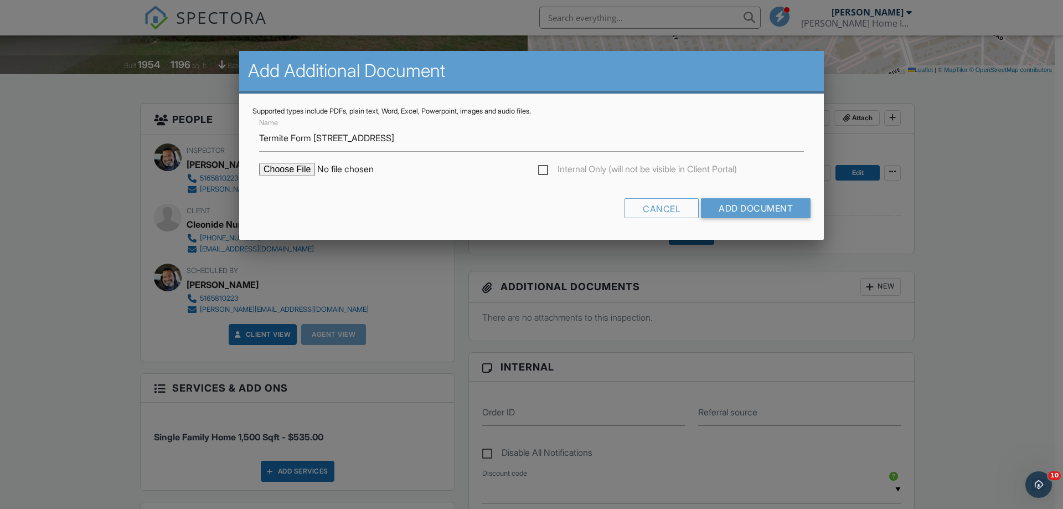
click at [291, 169] on input "file" at bounding box center [353, 169] width 188 height 13
type input "C:\fakepath\Termite Report 295 W 4th St, Deer Park, NY 11729.pdf"
click at [775, 208] on input "Add Document" at bounding box center [756, 208] width 110 height 20
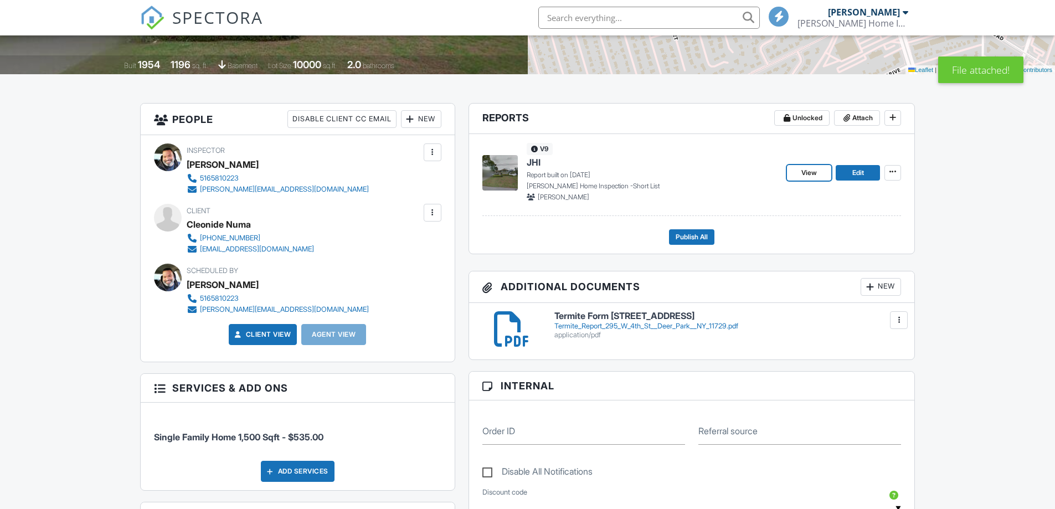
click at [809, 167] on span "View" at bounding box center [809, 172] width 16 height 11
